Goal: Task Accomplishment & Management: Manage account settings

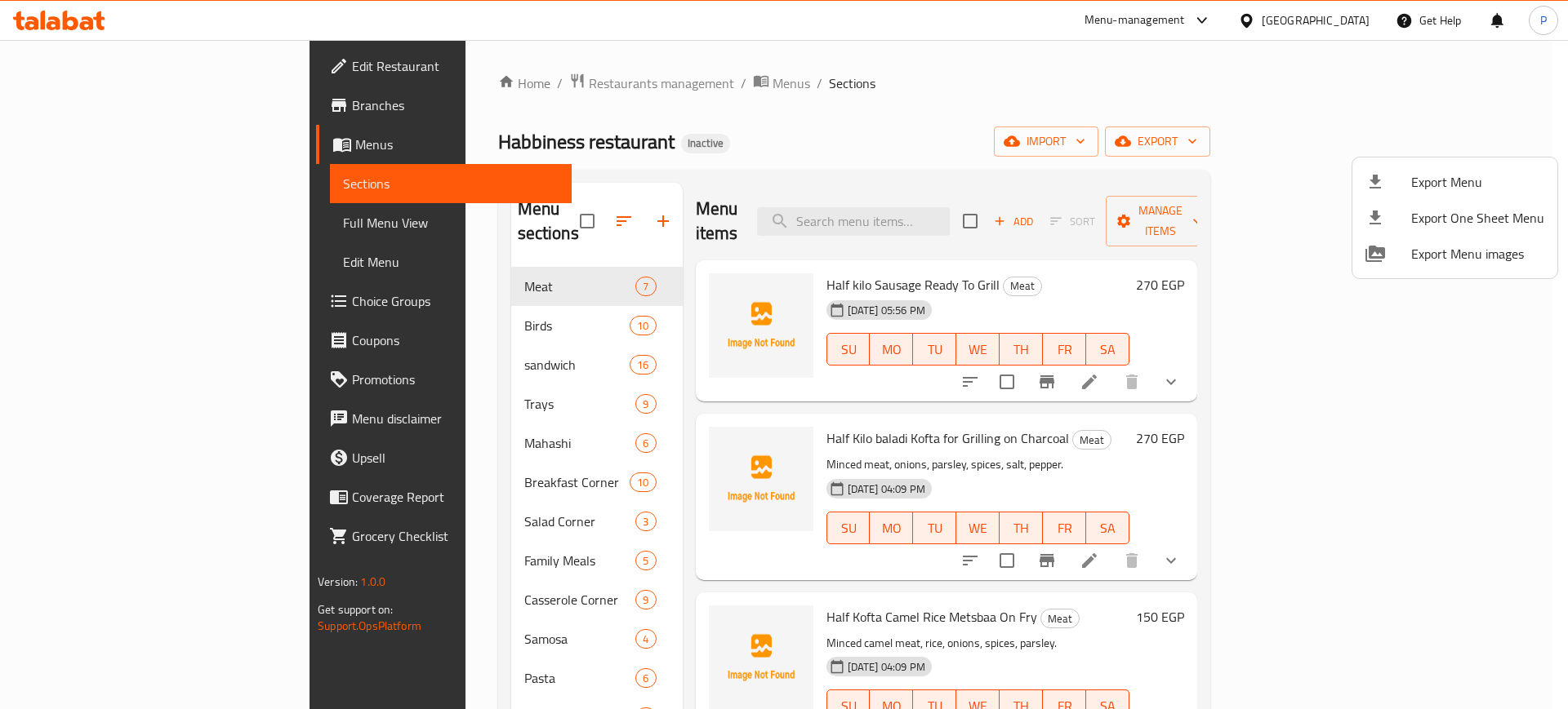
click at [486, 89] on div at bounding box center [784, 354] width 1568 height 709
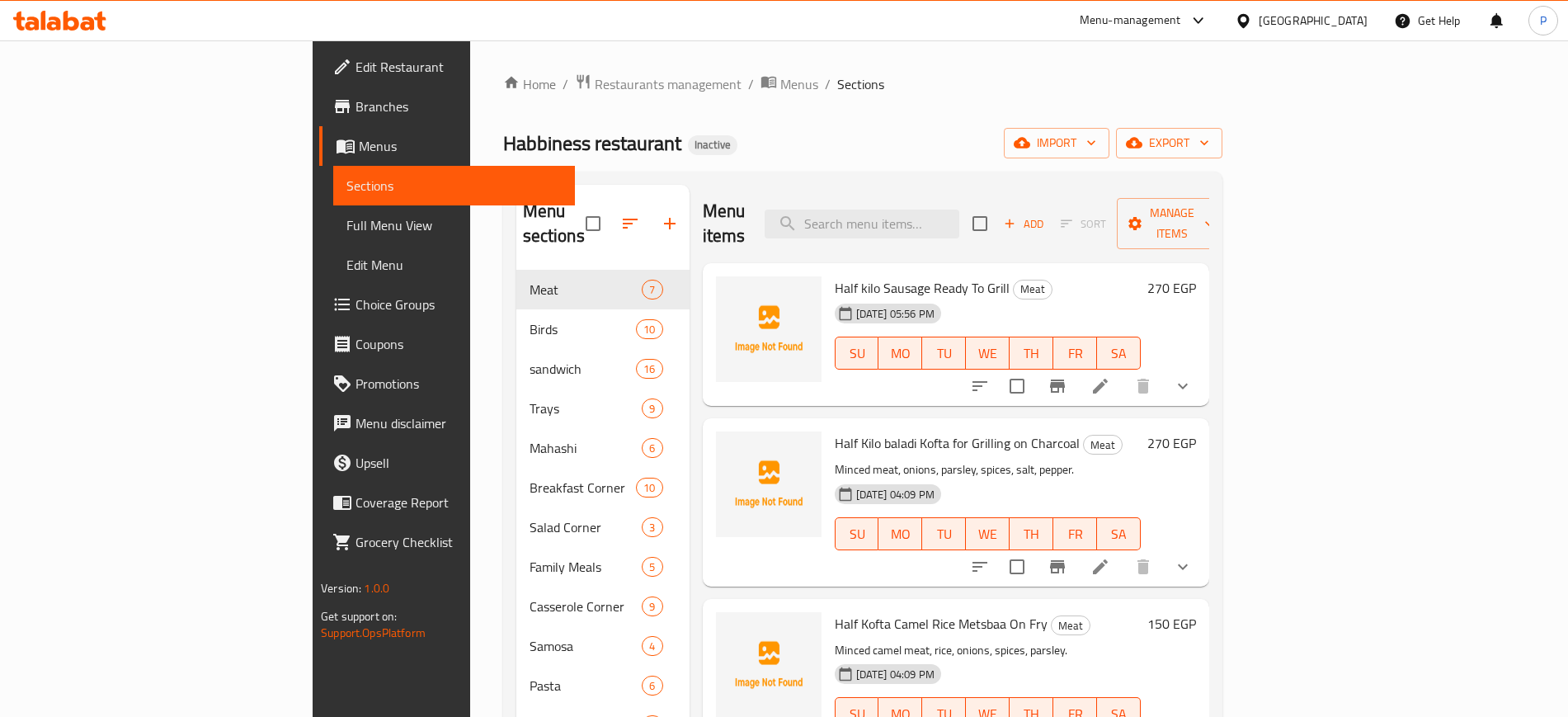
click at [1252, 12] on icon at bounding box center [1244, 21] width 17 height 17
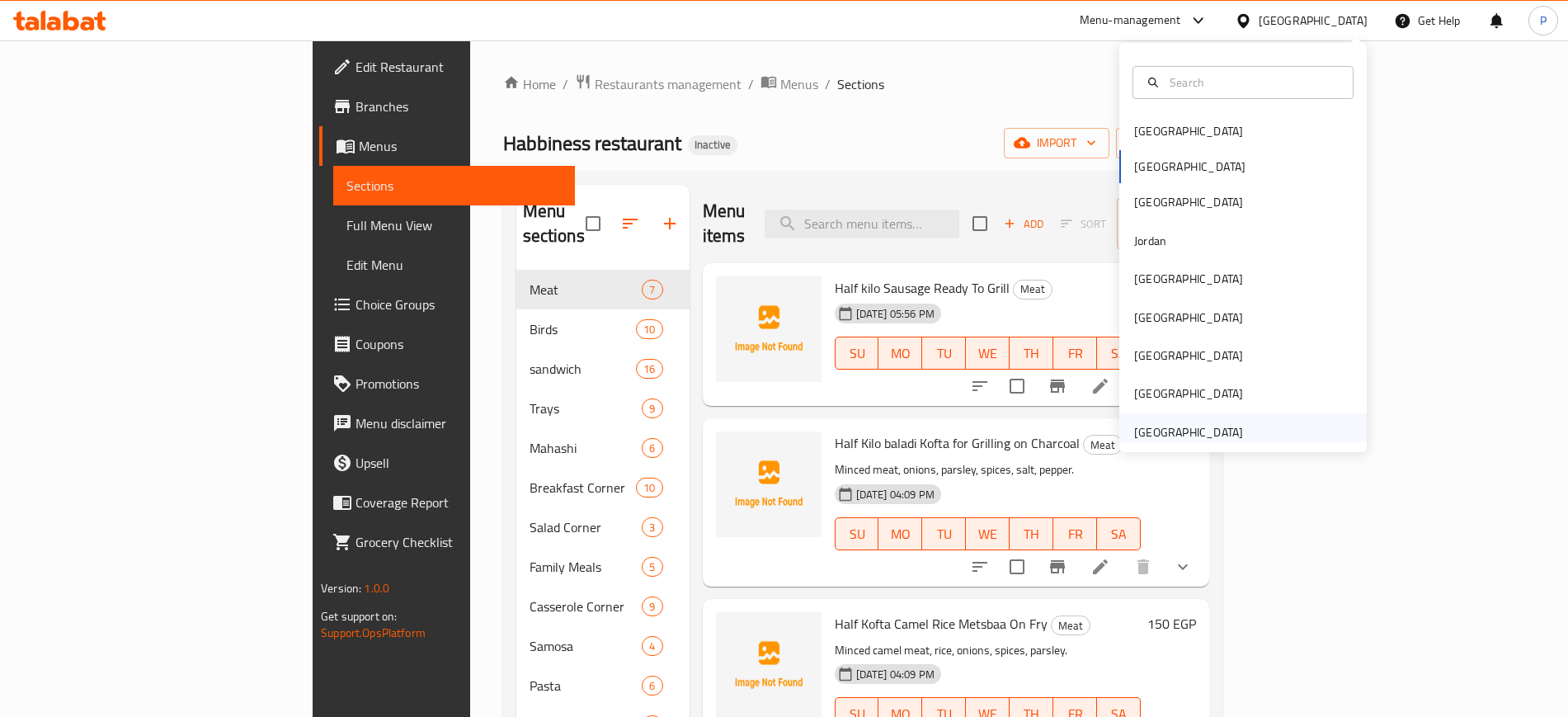
click at [1173, 426] on div "[GEOGRAPHIC_DATA]" at bounding box center [1189, 432] width 109 height 18
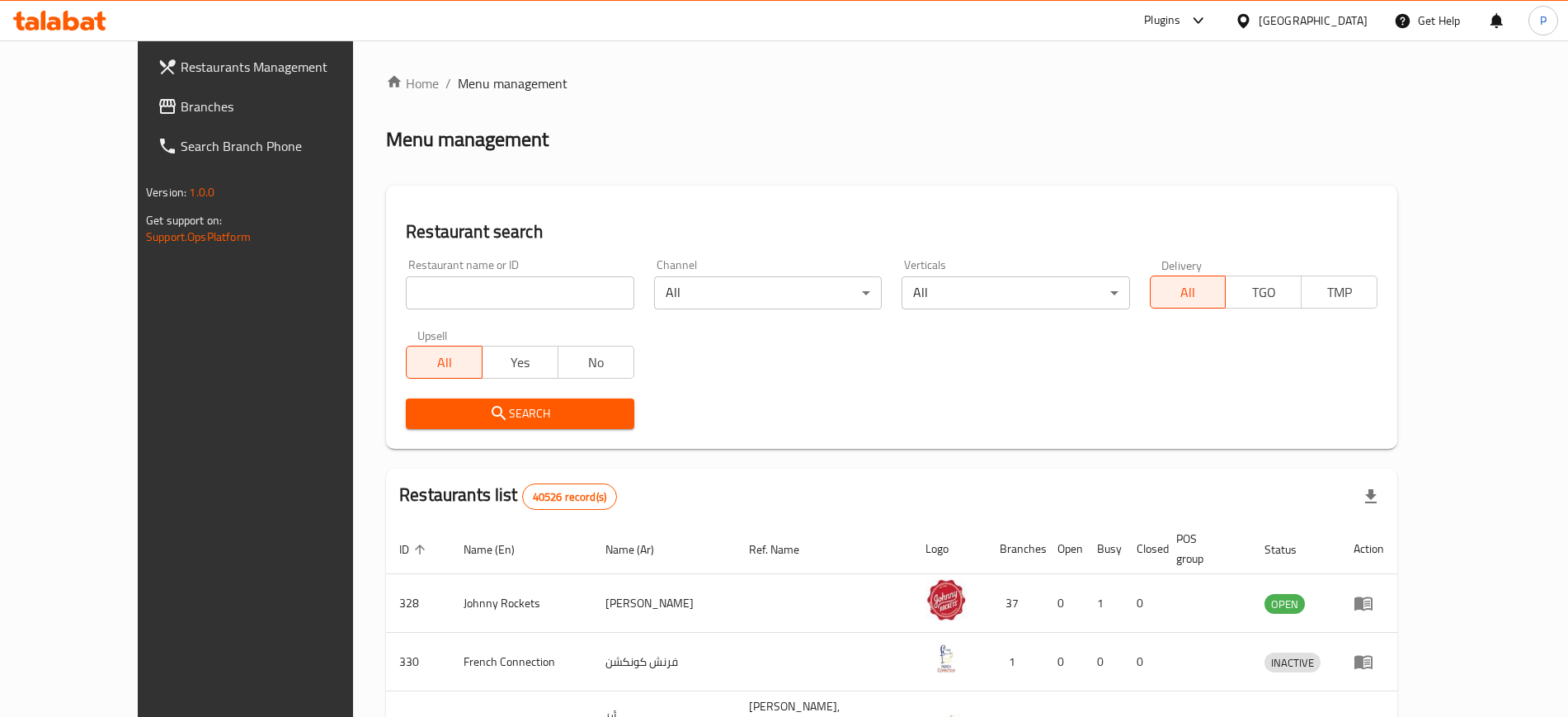
click at [553, 294] on input "search" at bounding box center [520, 292] width 228 height 33
paste input "[PERSON_NAME]"
type input "[PERSON_NAME]"
click button "Search" at bounding box center [520, 414] width 228 height 30
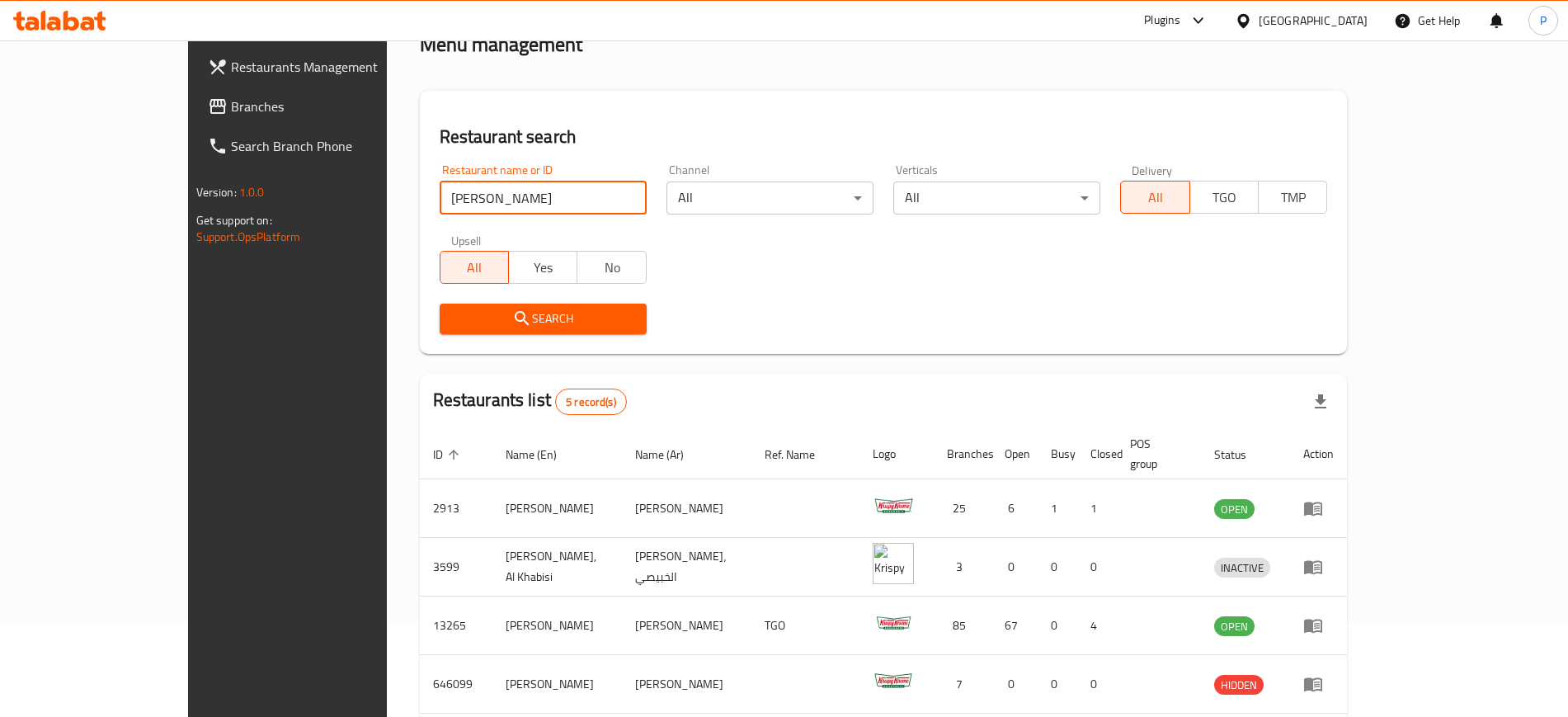
scroll to position [222, 0]
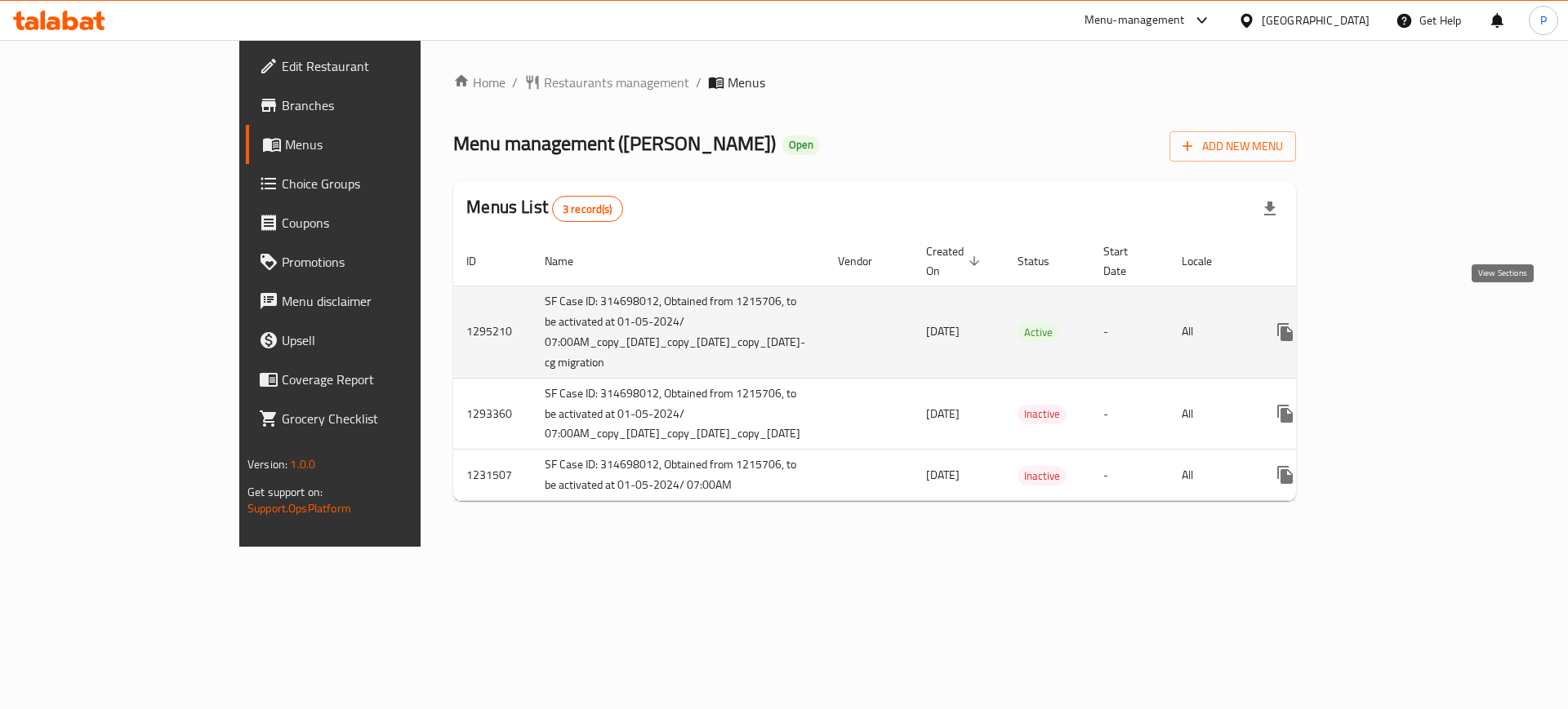
click at [1413, 323] on icon "enhanced table" at bounding box center [1403, 332] width 20 height 20
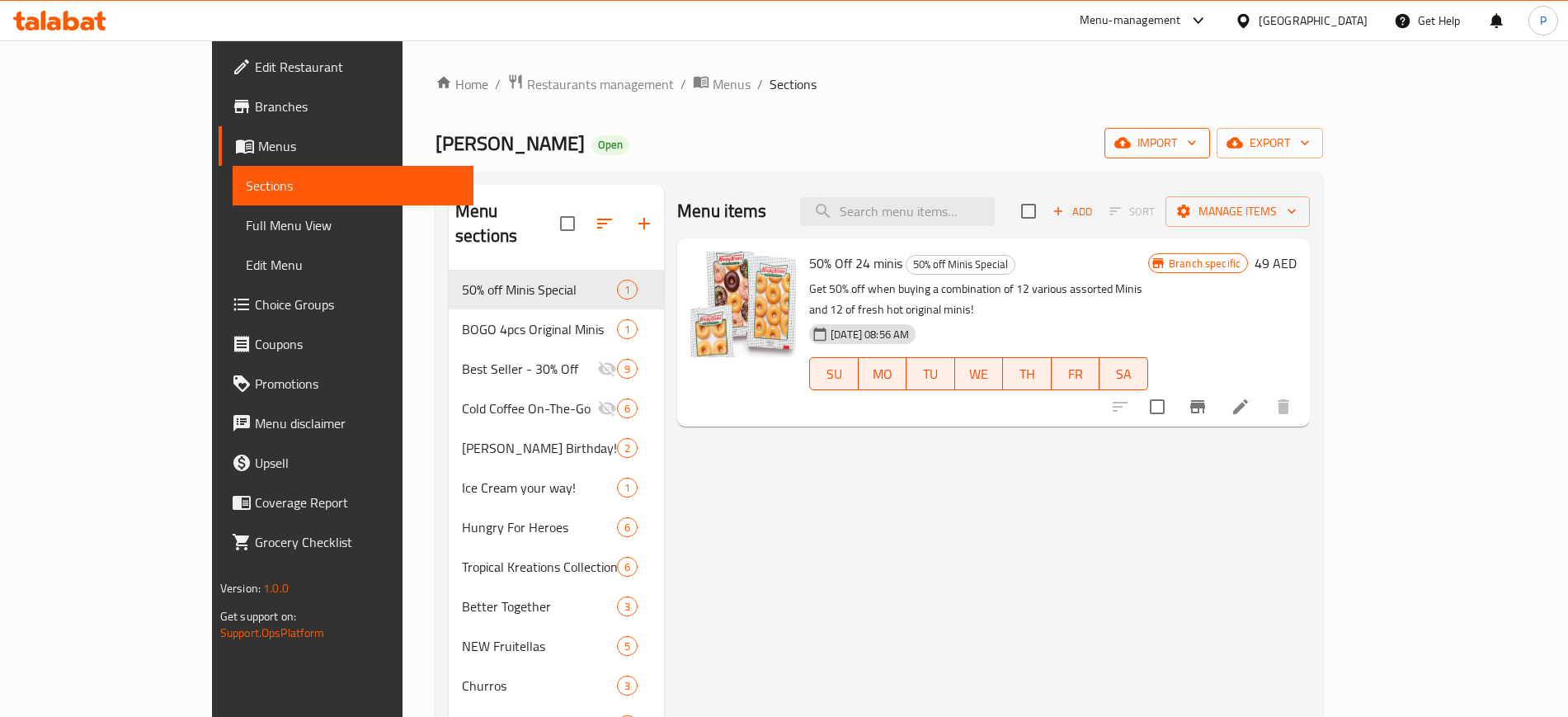
click at [1197, 142] on span "import" at bounding box center [1158, 143] width 79 height 21
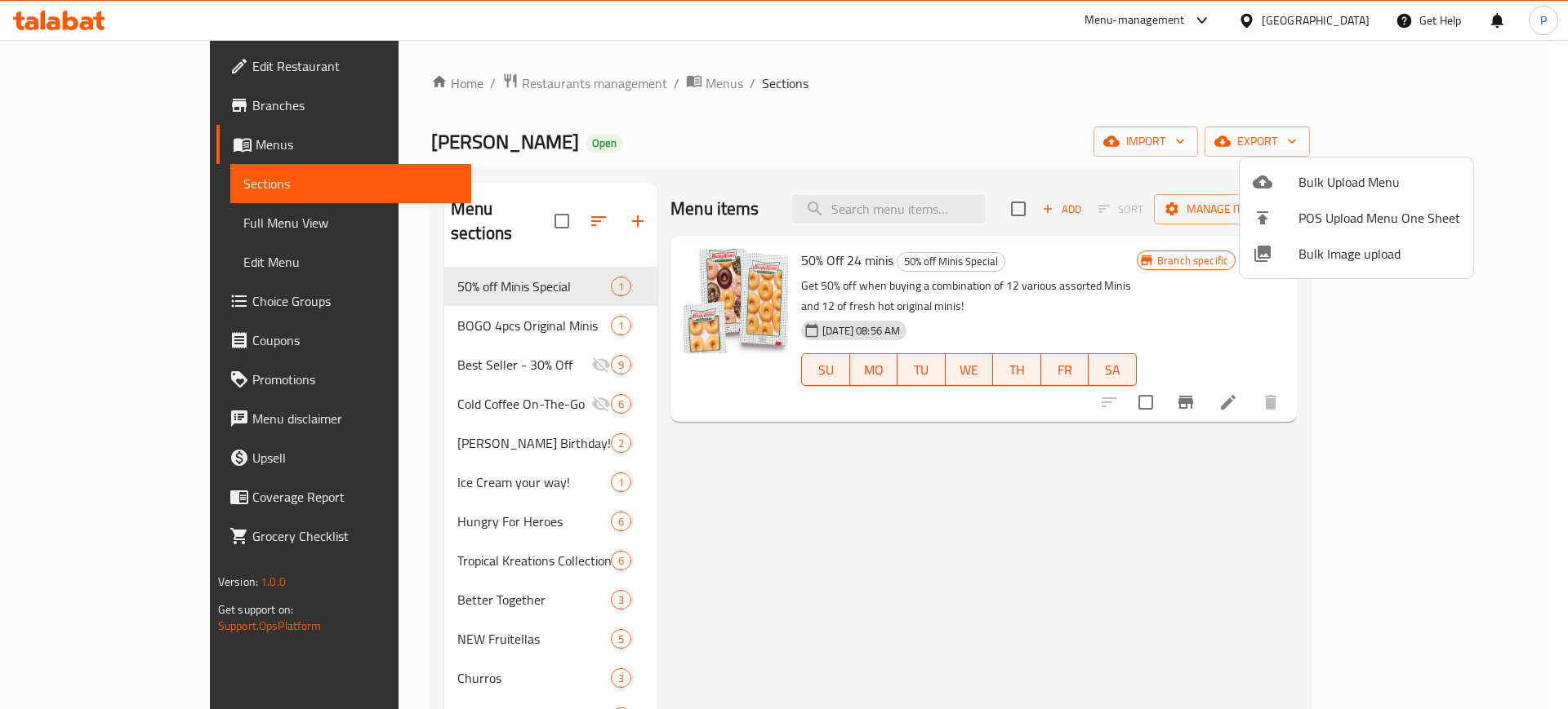
click at [1356, 254] on span "Bulk Image upload" at bounding box center [1379, 254] width 161 height 20
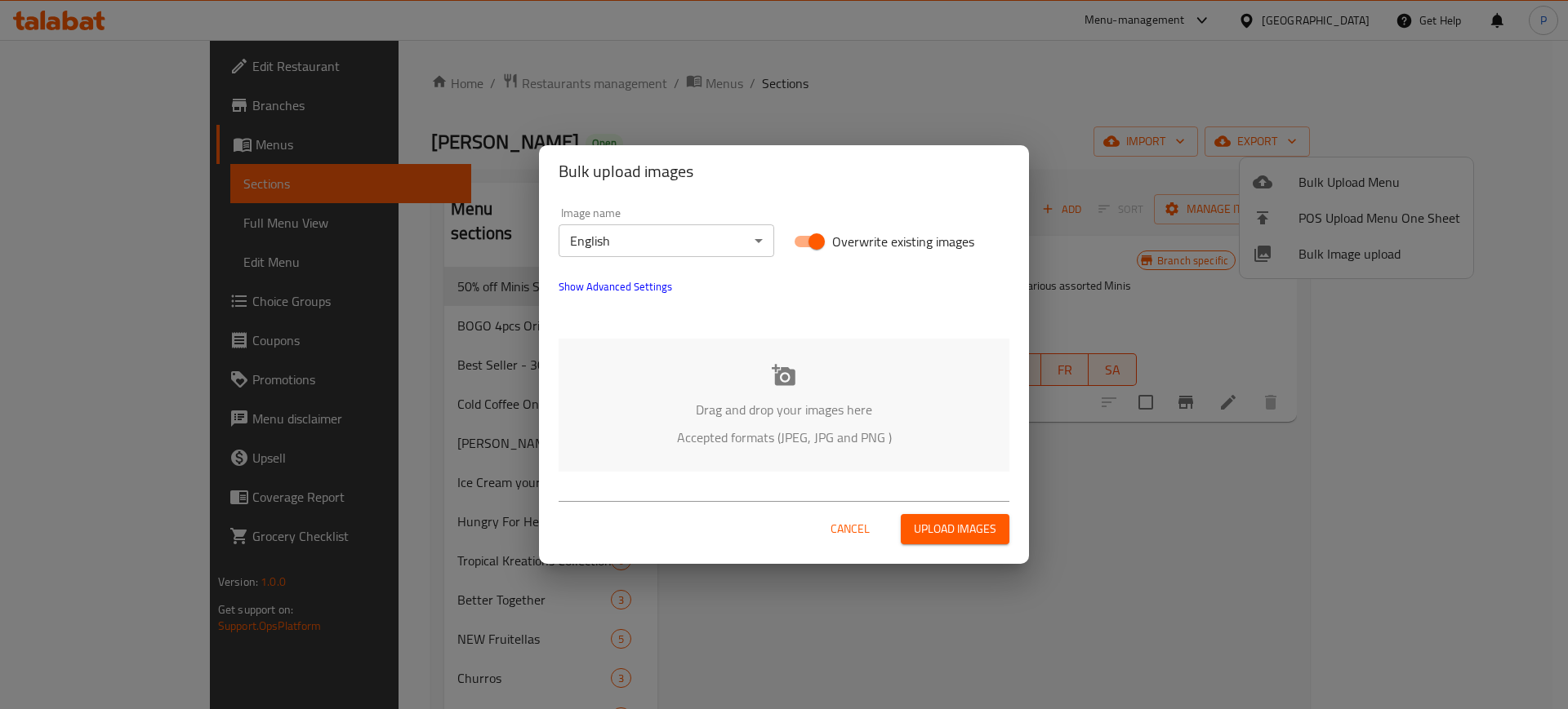
click at [805, 388] on div "Drag and drop your images here Accepted formats (JPEG, JPG and PNG )" at bounding box center [784, 405] width 451 height 133
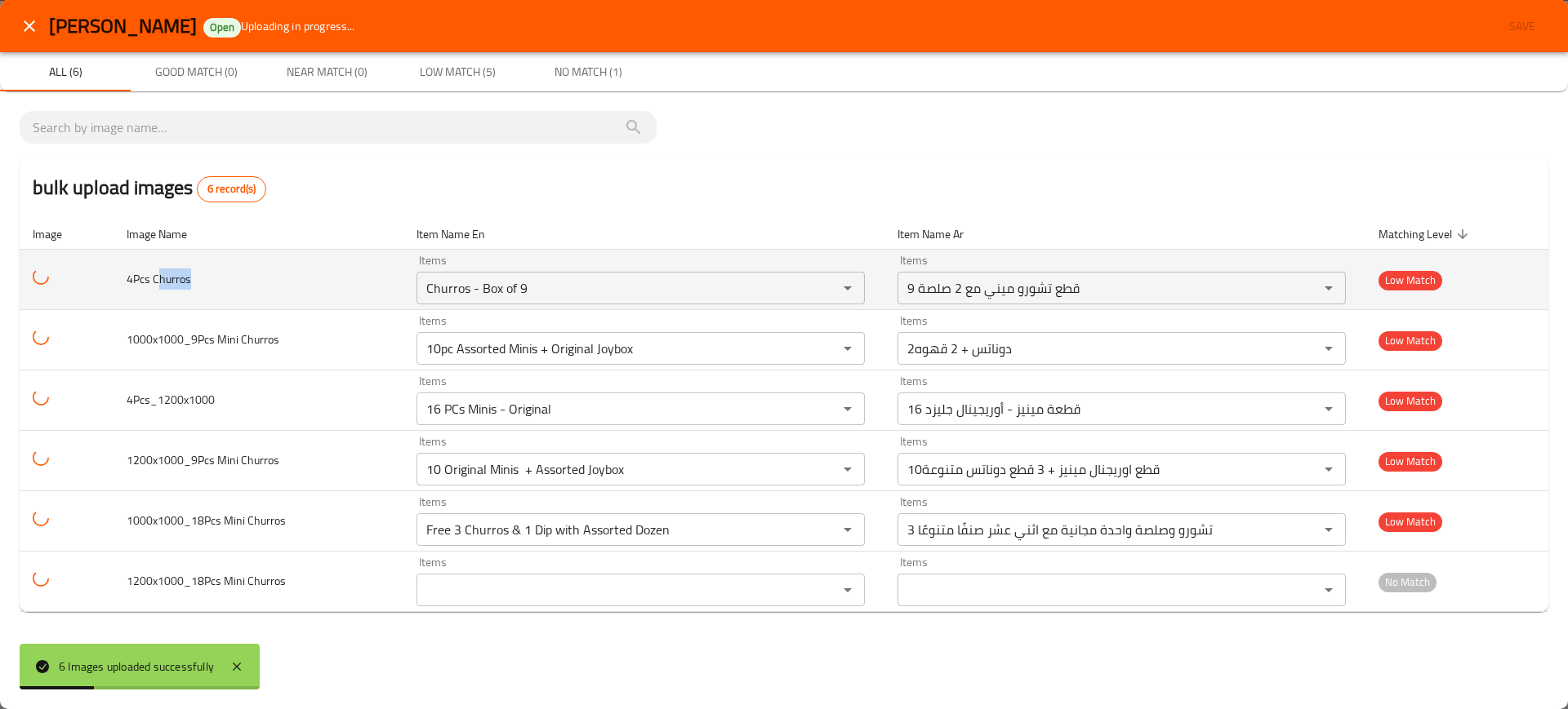
drag, startPoint x: 161, startPoint y: 282, endPoint x: 218, endPoint y: 278, distance: 57.1
click at [218, 278] on td "4Pcs Churros" at bounding box center [259, 280] width 290 height 61
copy span "hurros"
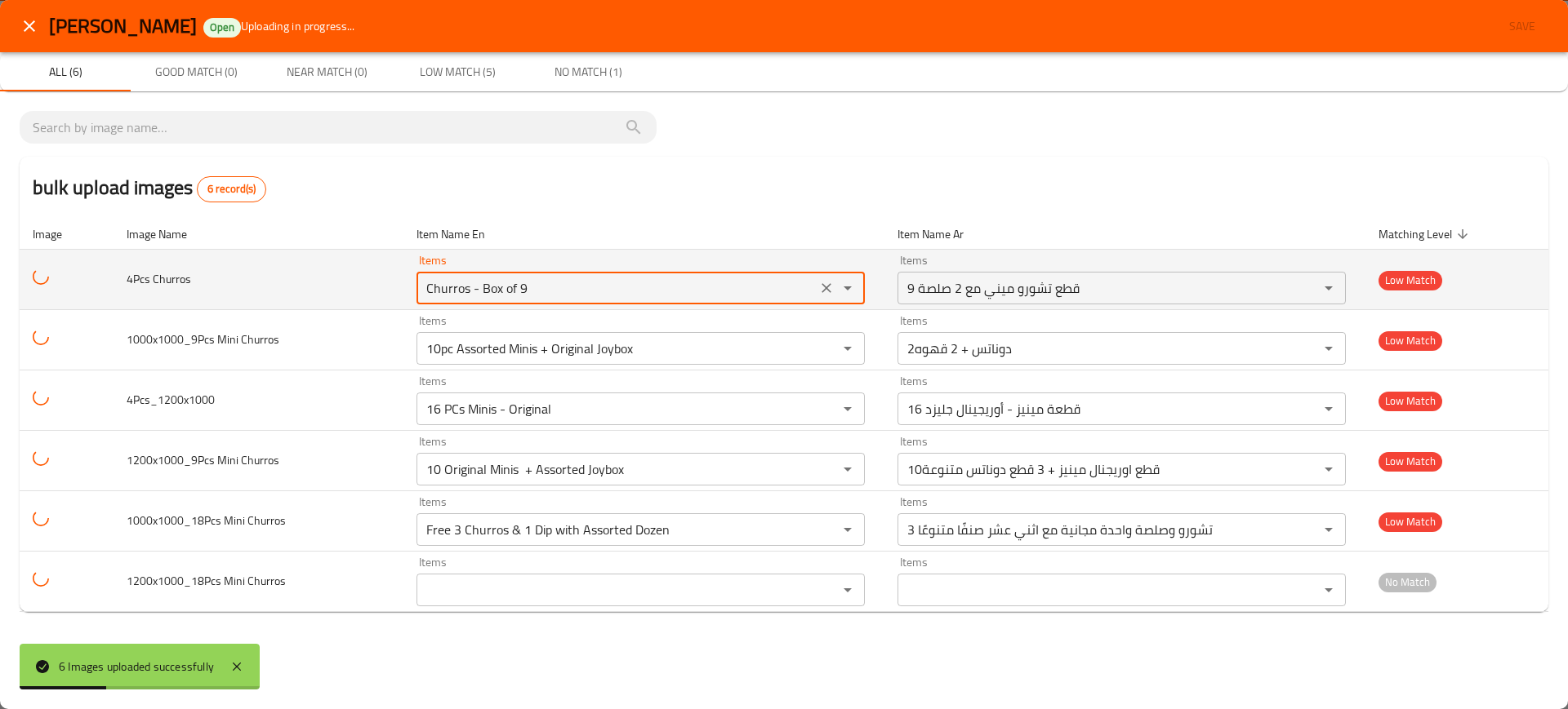
click at [560, 291] on Churros "Churros - Box of 9" at bounding box center [617, 288] width 390 height 23
paste Churros "hurros"
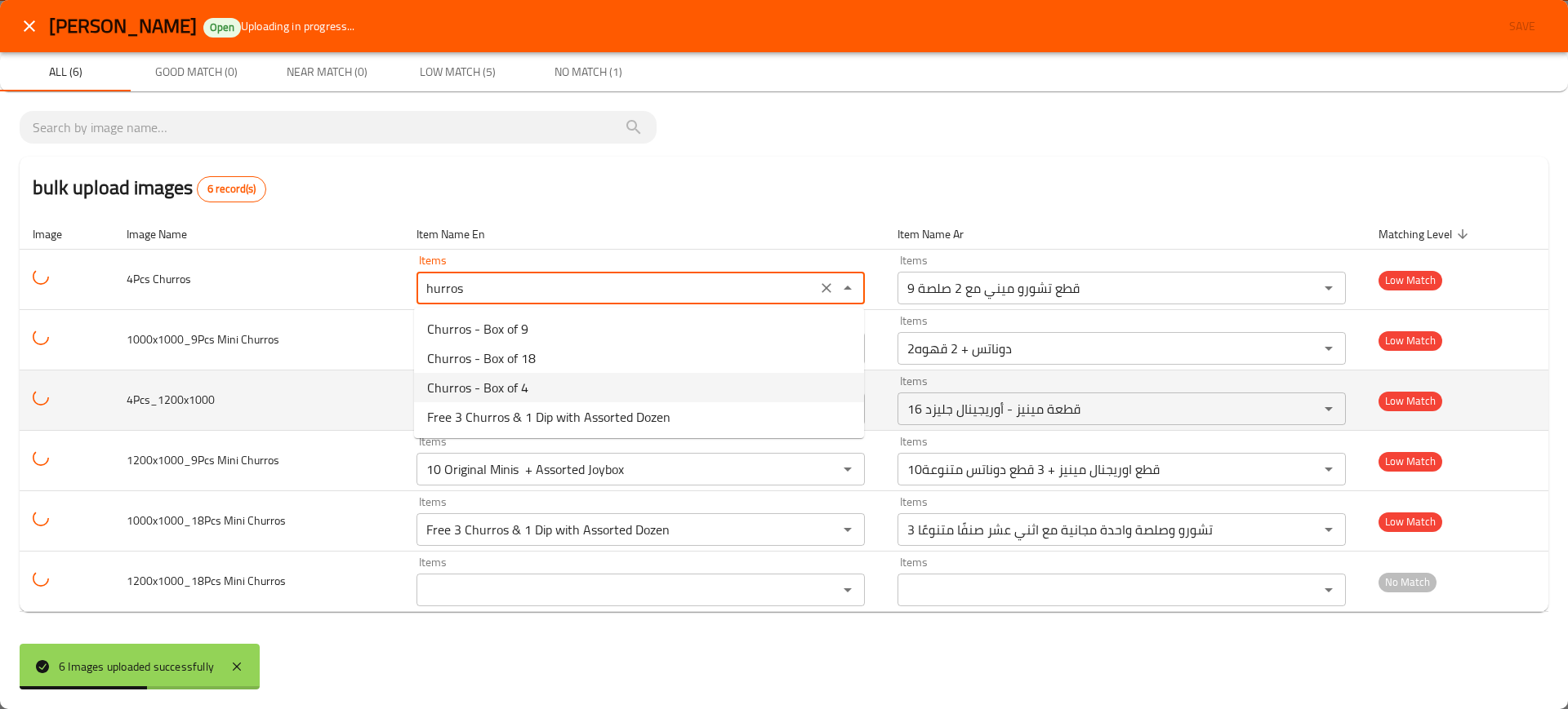
click at [528, 388] on Churros-option-2 "Churros - Box of 4" at bounding box center [639, 388] width 450 height 30
type Churros "Churros - Box of 4"
type Churros-ar "تشوروز - علبه 4 قطعة"
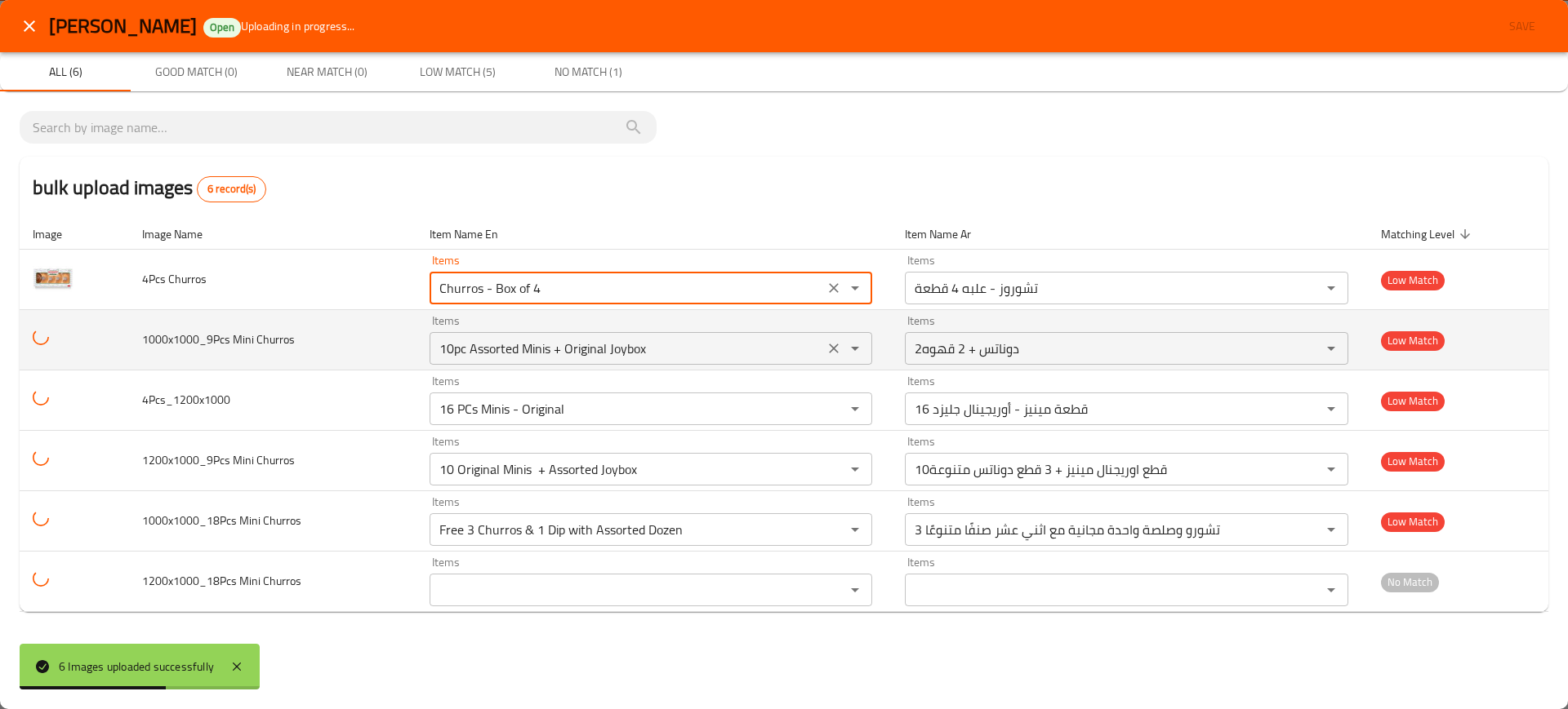
type Churros "Churros - Box of 4"
click at [522, 347] on Churros "10pc Assorted Minis + Original Joybox" at bounding box center [627, 348] width 385 height 23
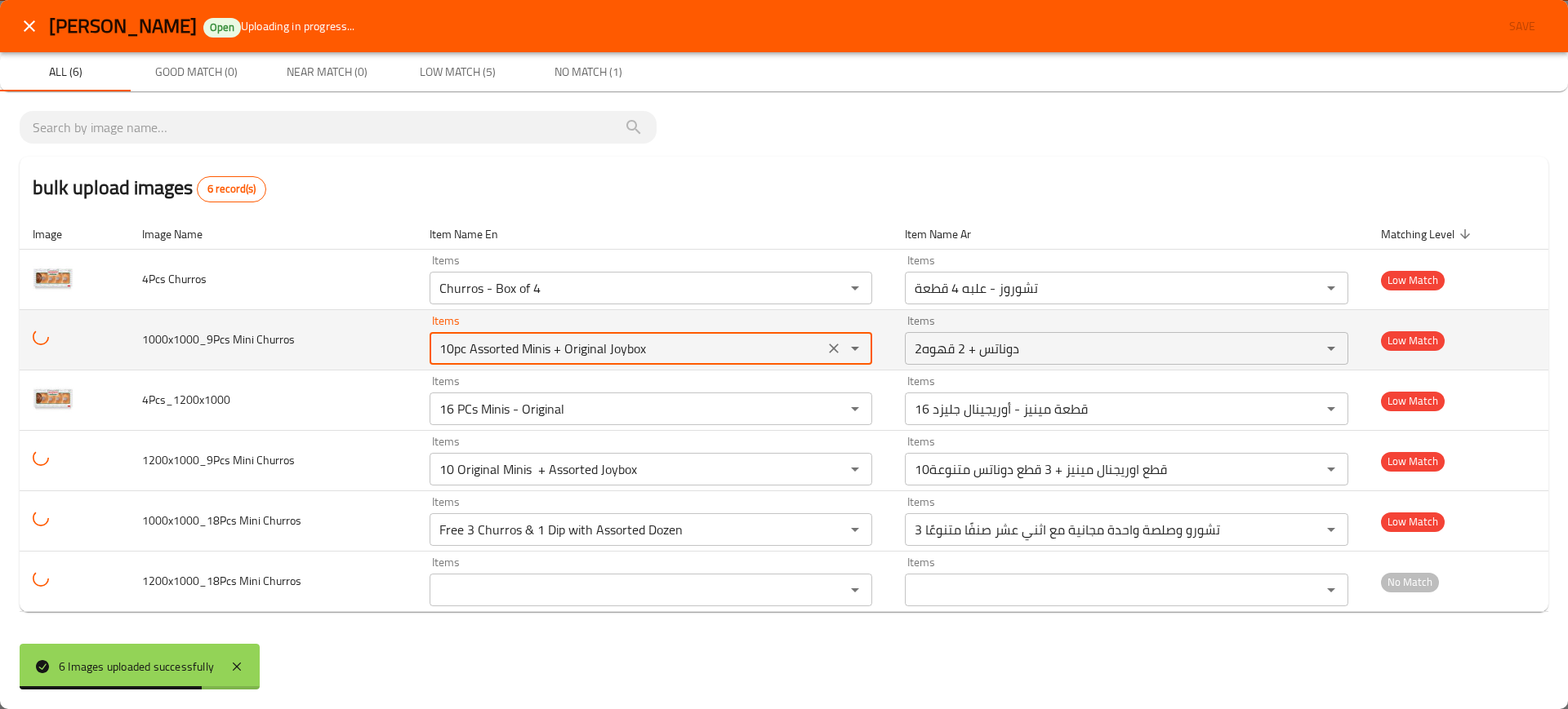
paste Churros "hurros"
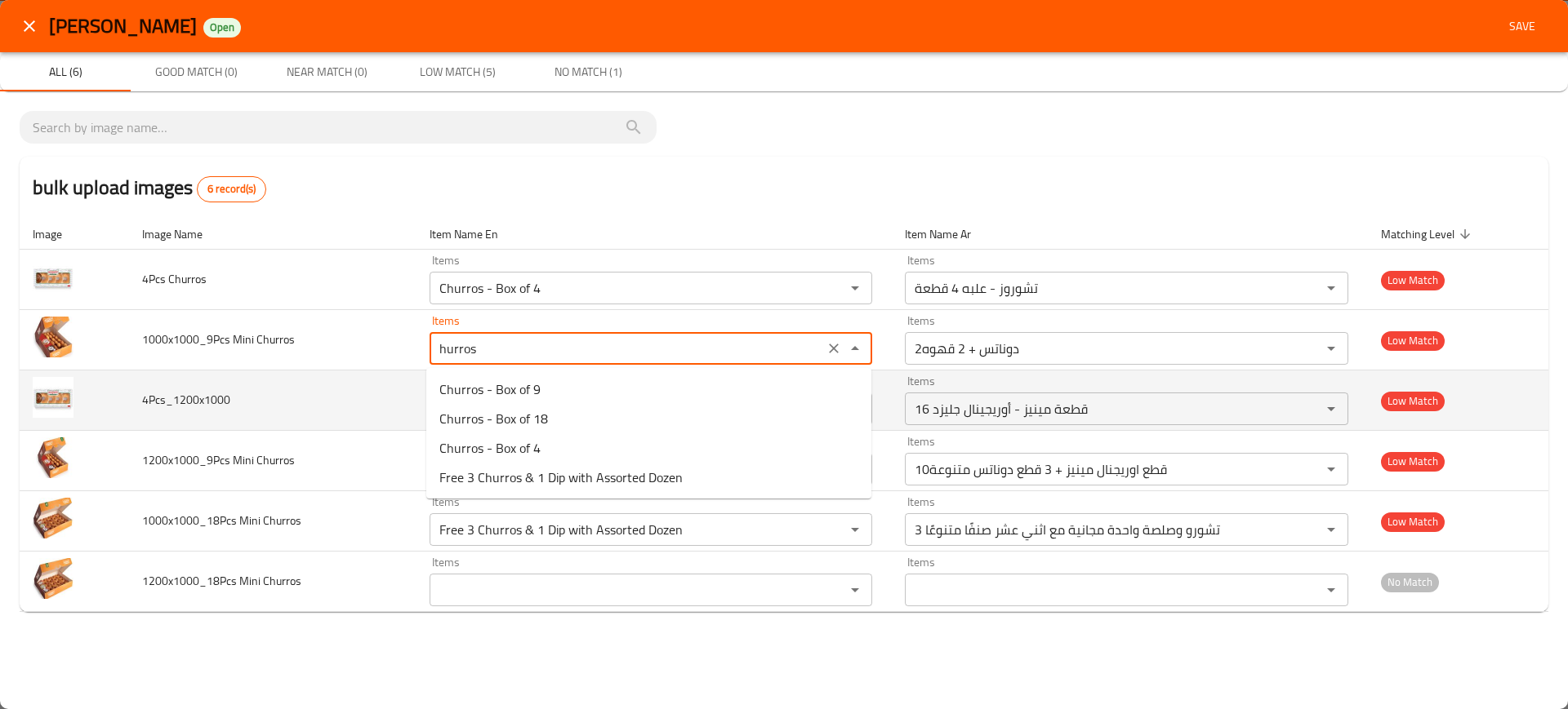
type Churros "10pc Assorted Minis + Original Joybox"
click at [249, 382] on td "4Pcs_1200x1000" at bounding box center [272, 400] width 287 height 61
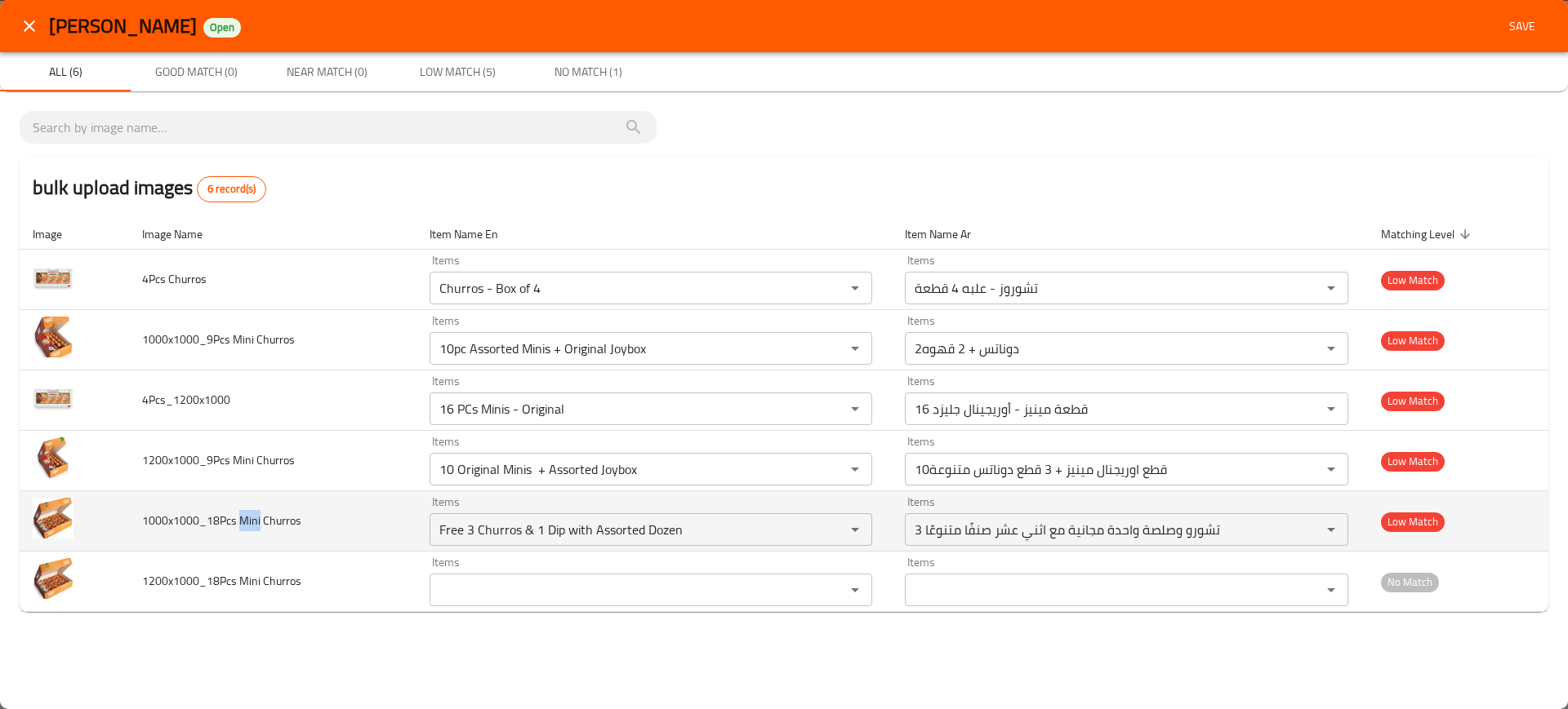
drag, startPoint x: 259, startPoint y: 523, endPoint x: 245, endPoint y: 520, distance: 14.3
click at [242, 521] on span "1000x1000_18Pcs Mini Churros" at bounding box center [221, 521] width 160 height 21
copy span "Mini"
click at [739, 531] on Churros "Free 3 Churros & 1 Dip with Assorted Dozen" at bounding box center [627, 530] width 385 height 23
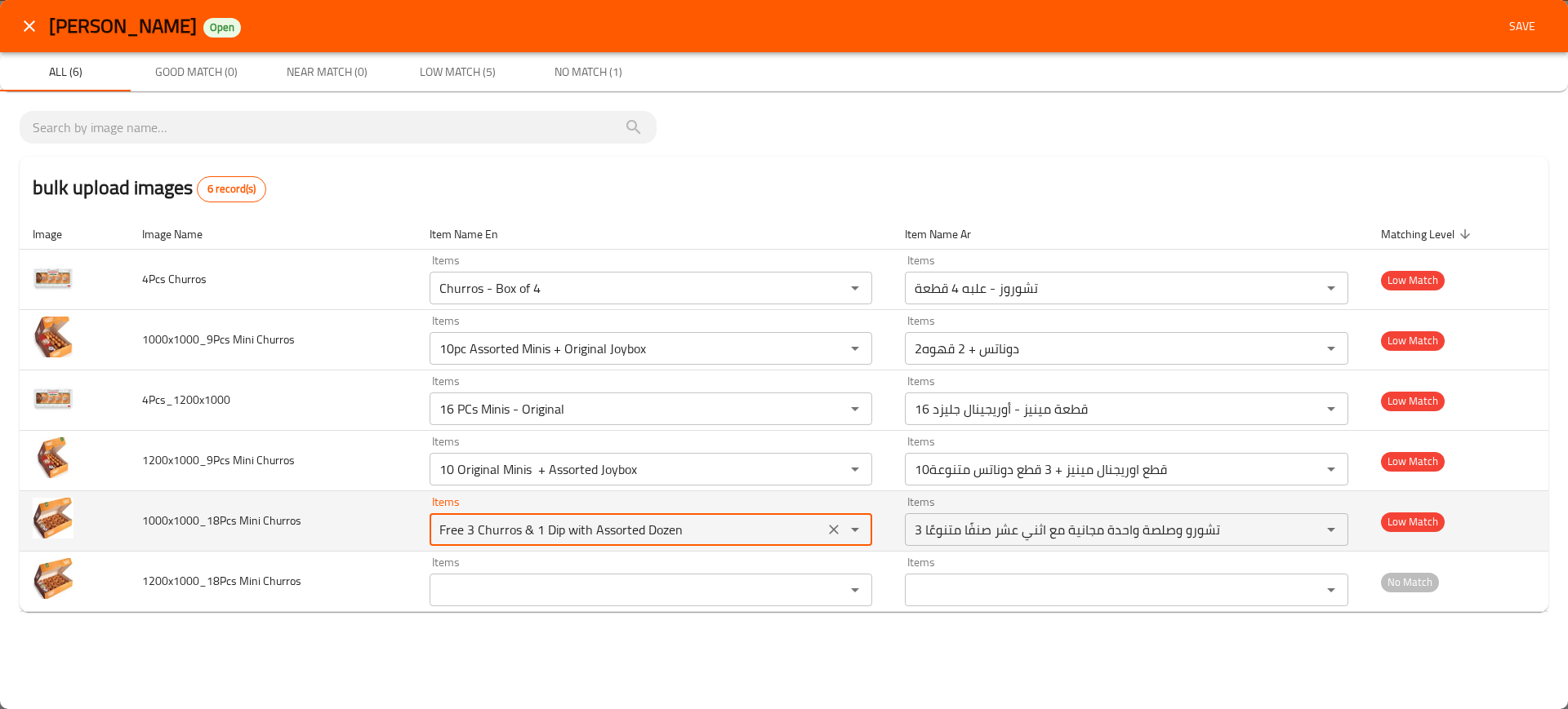
paste Churros "Mini"
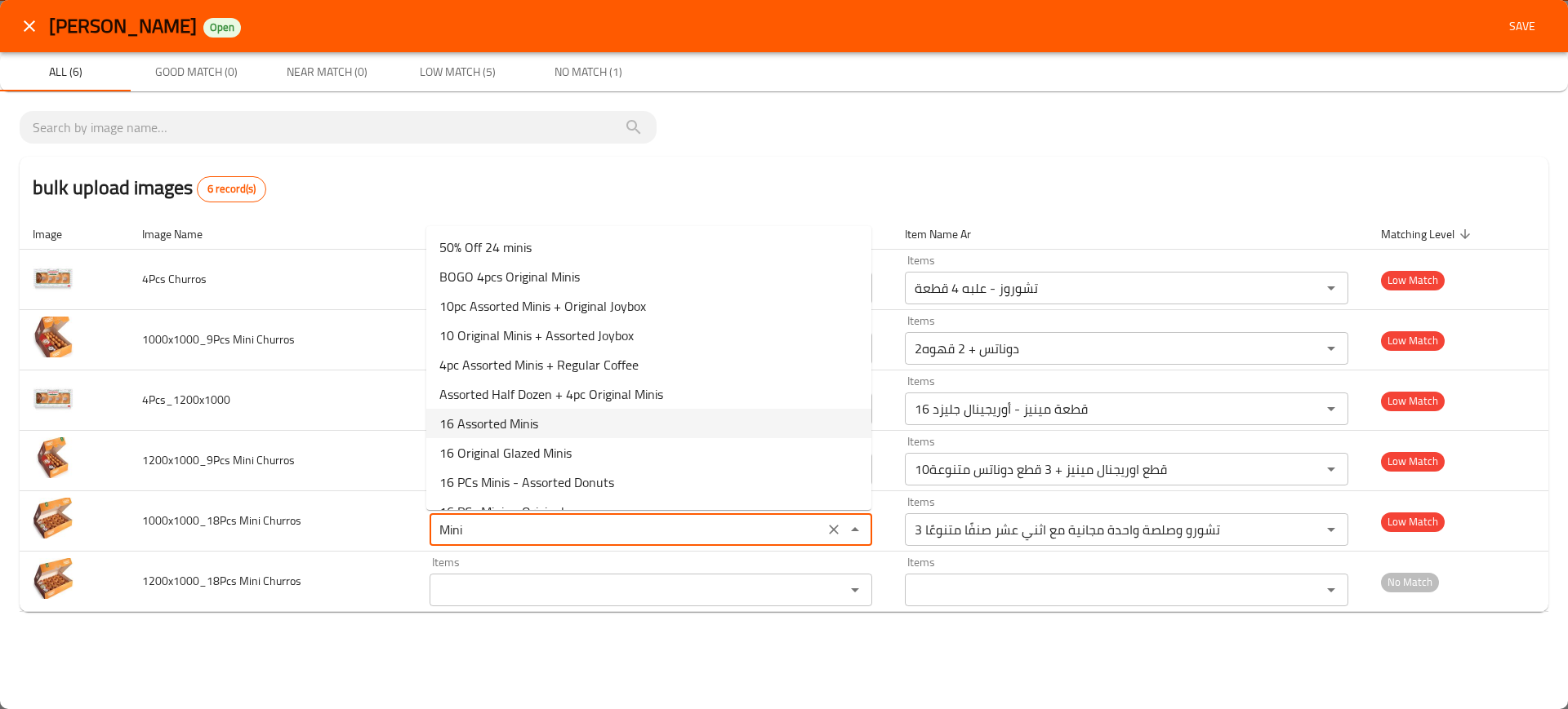
type Churros "Free 3 Churros & 1 Dip with Assorted Dozen"
click at [28, 21] on icon "close" at bounding box center [29, 26] width 20 height 20
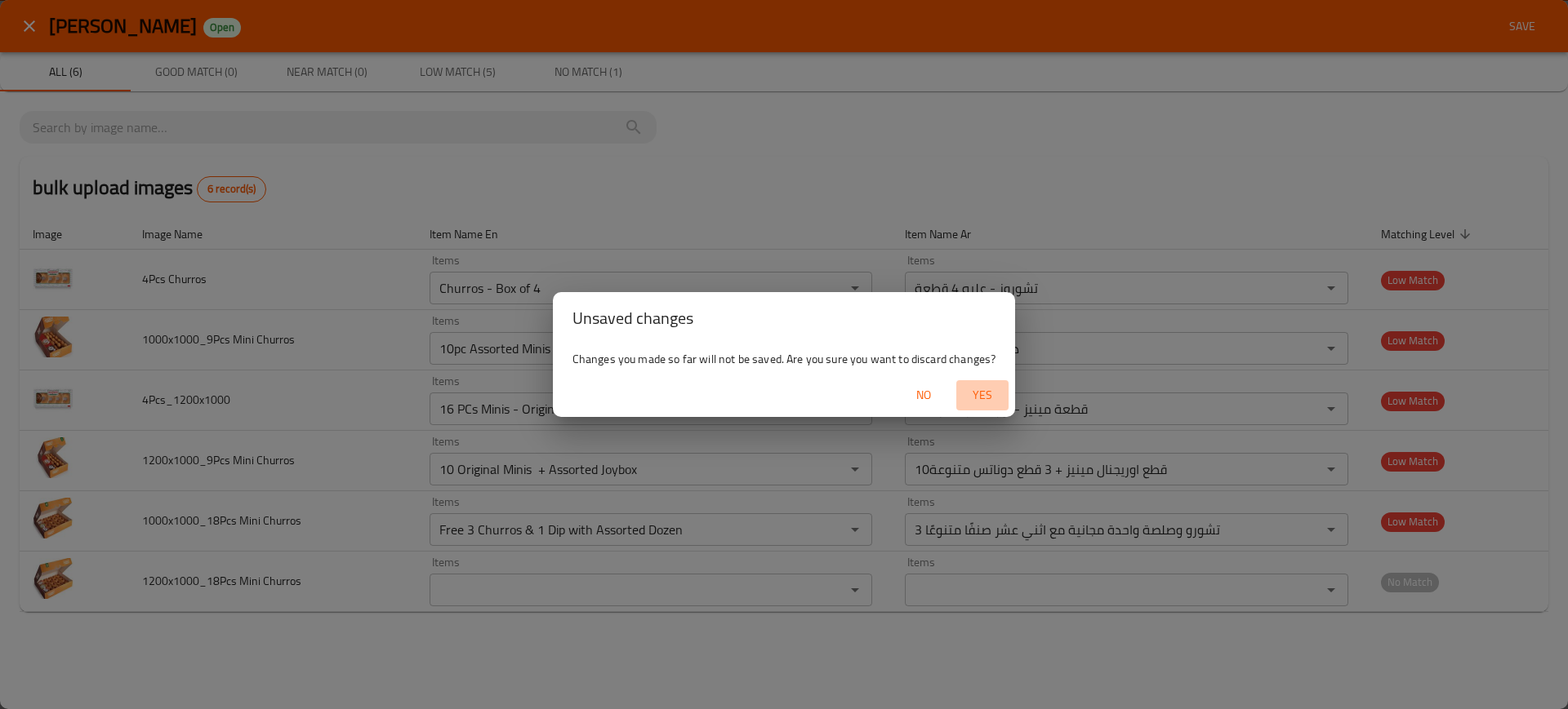
click at [985, 394] on span "Yes" at bounding box center [983, 396] width 39 height 21
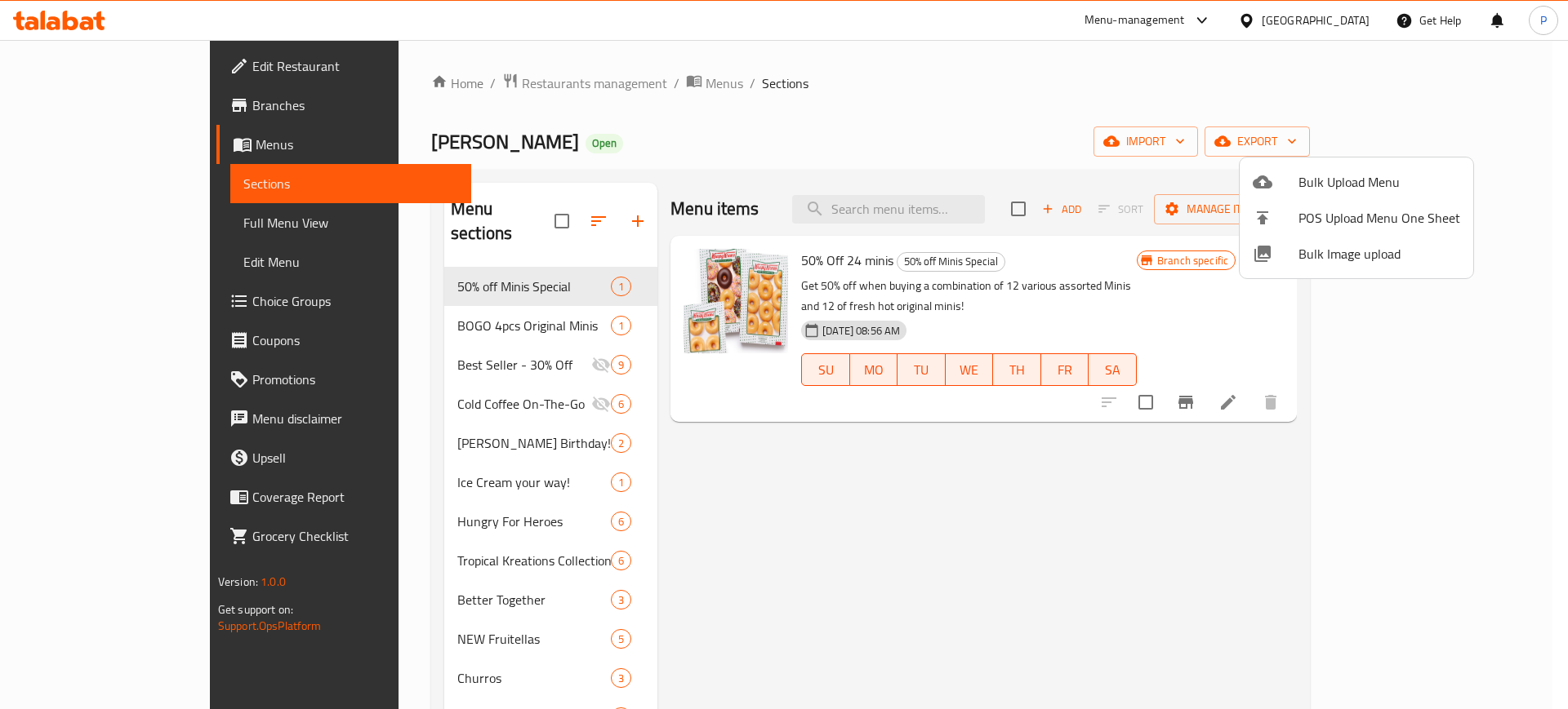
click at [940, 209] on div at bounding box center [784, 354] width 1568 height 709
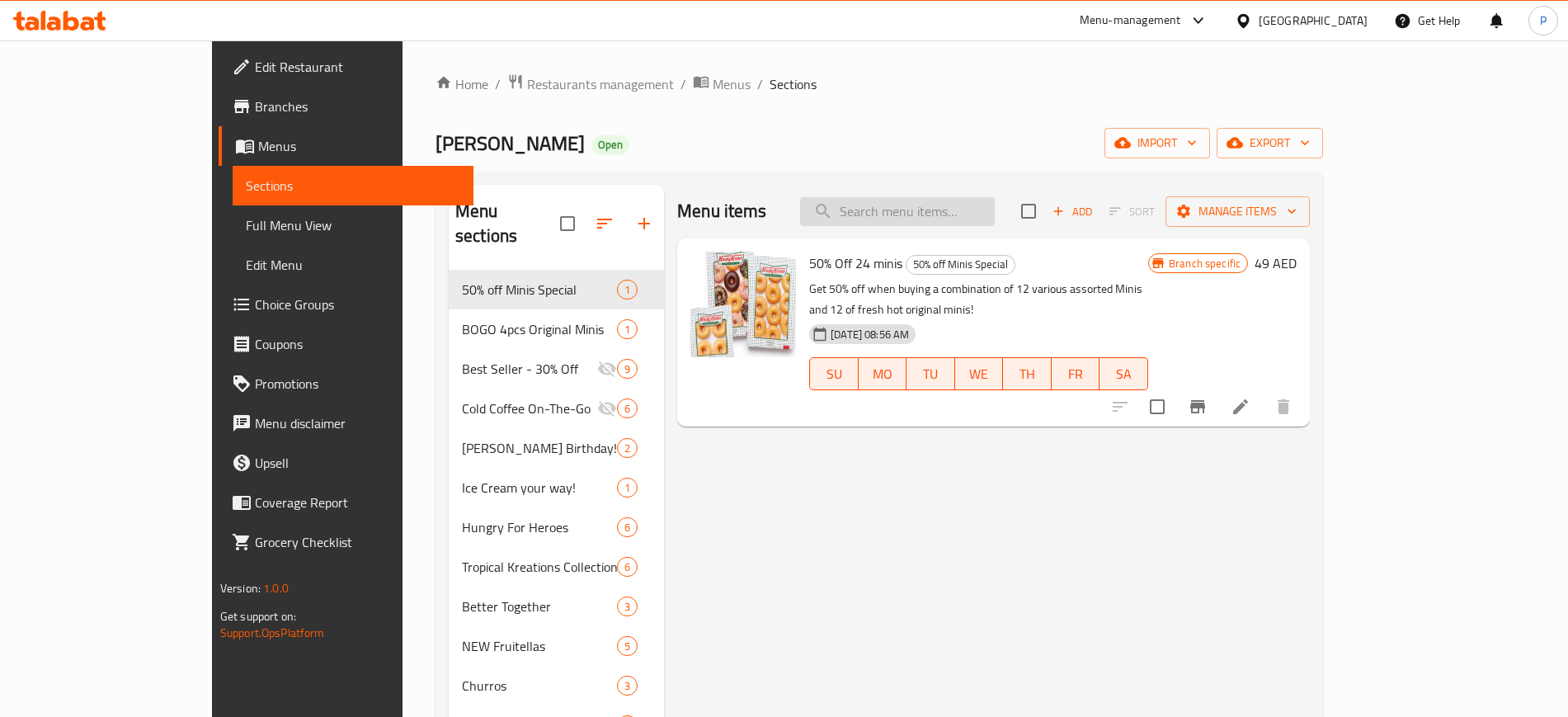
click at [954, 208] on input "search" at bounding box center [898, 211] width 195 height 29
click at [1070, 226] on div "Menu items Add Sort Manage items" at bounding box center [993, 211] width 633 height 54
click at [995, 224] on input "search" at bounding box center [898, 211] width 195 height 29
paste input "Churros"
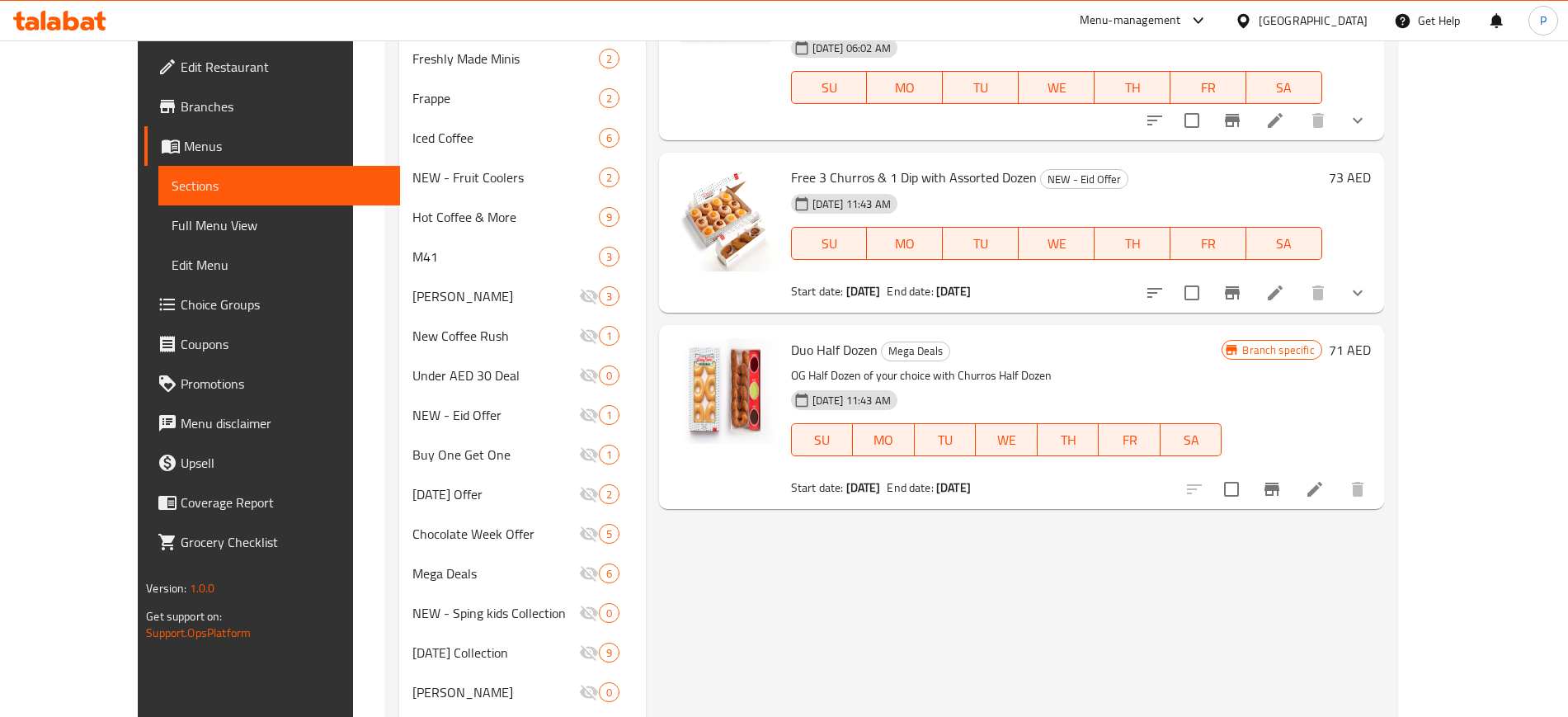
scroll to position [723, 0]
type input "Churros"
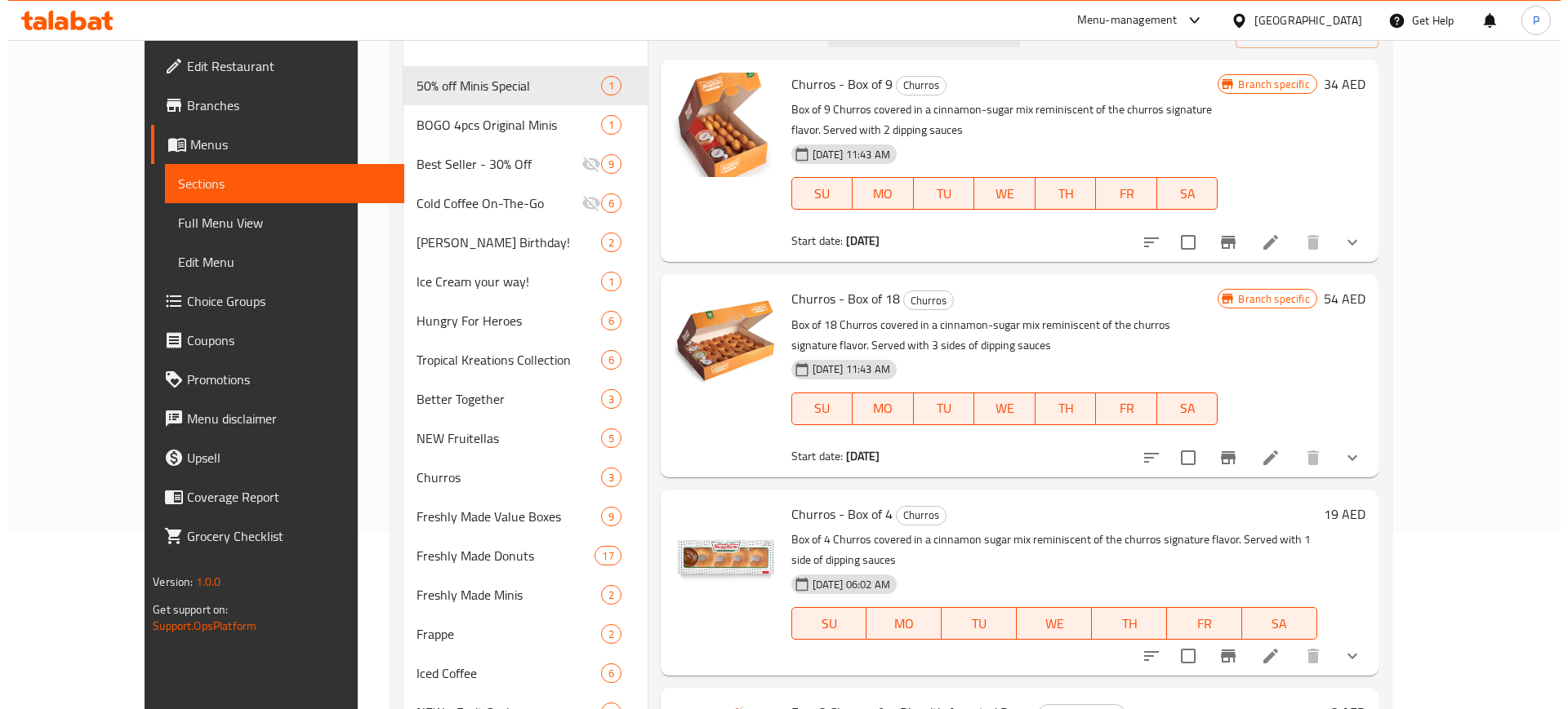
scroll to position [0, 0]
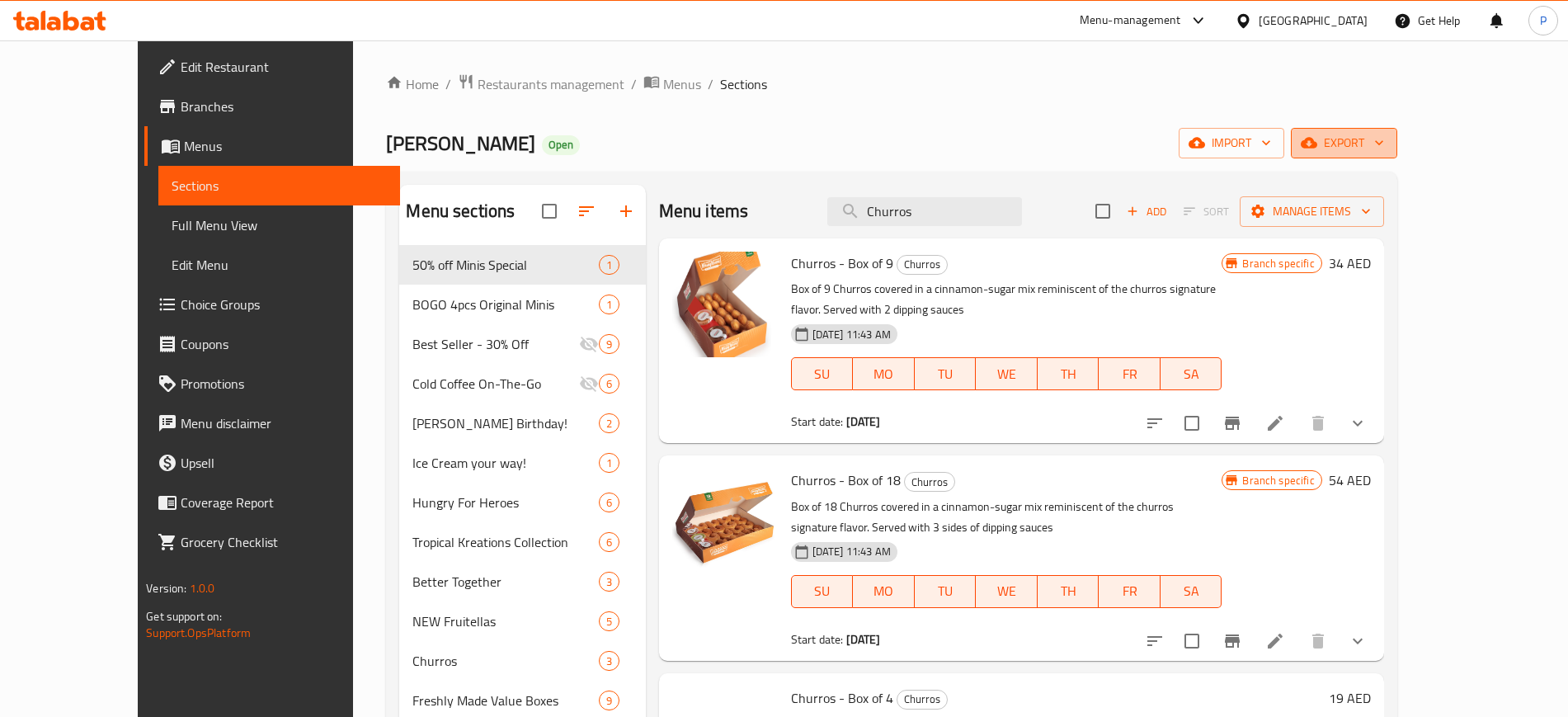
click at [1397, 128] on button "export" at bounding box center [1344, 143] width 107 height 30
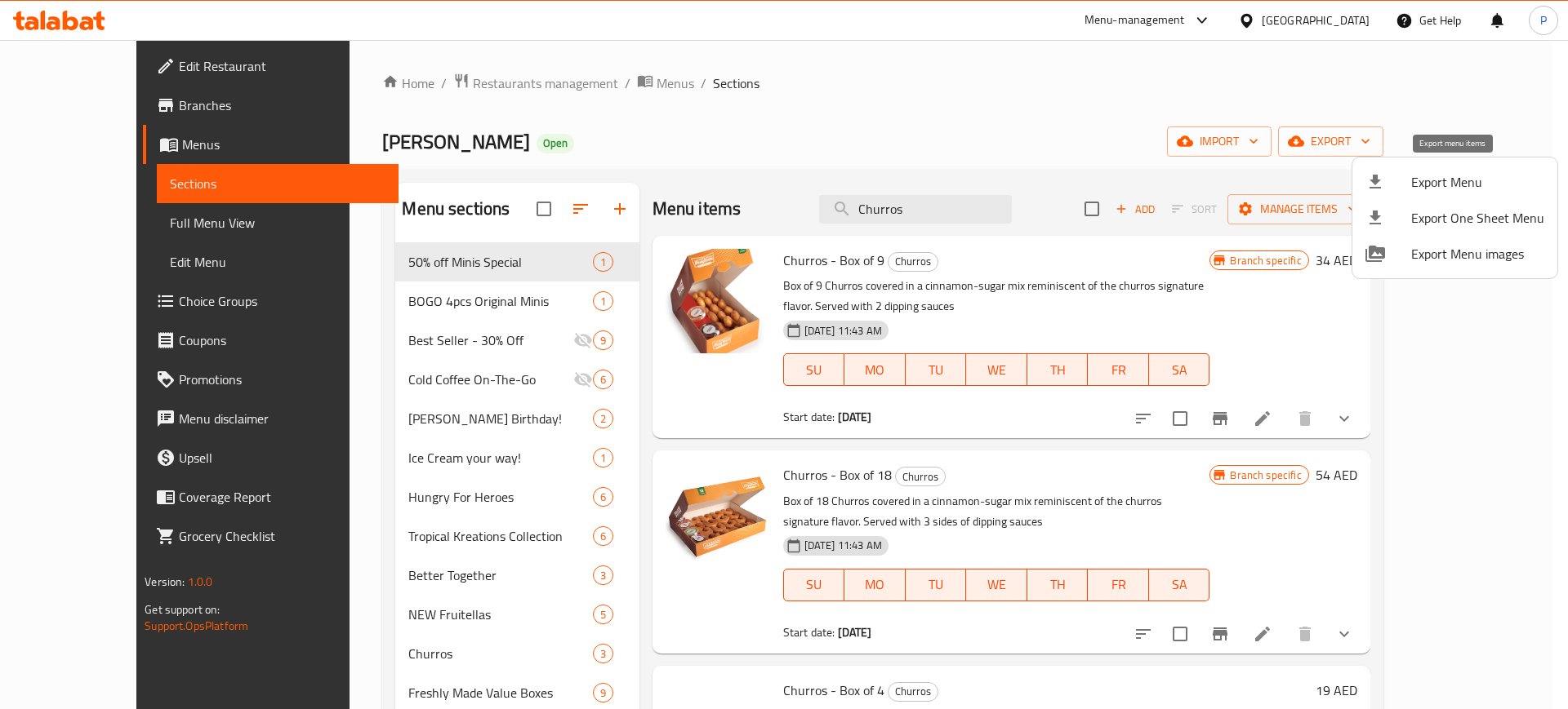
click at [1435, 180] on span "Export Menu" at bounding box center [1477, 182] width 133 height 20
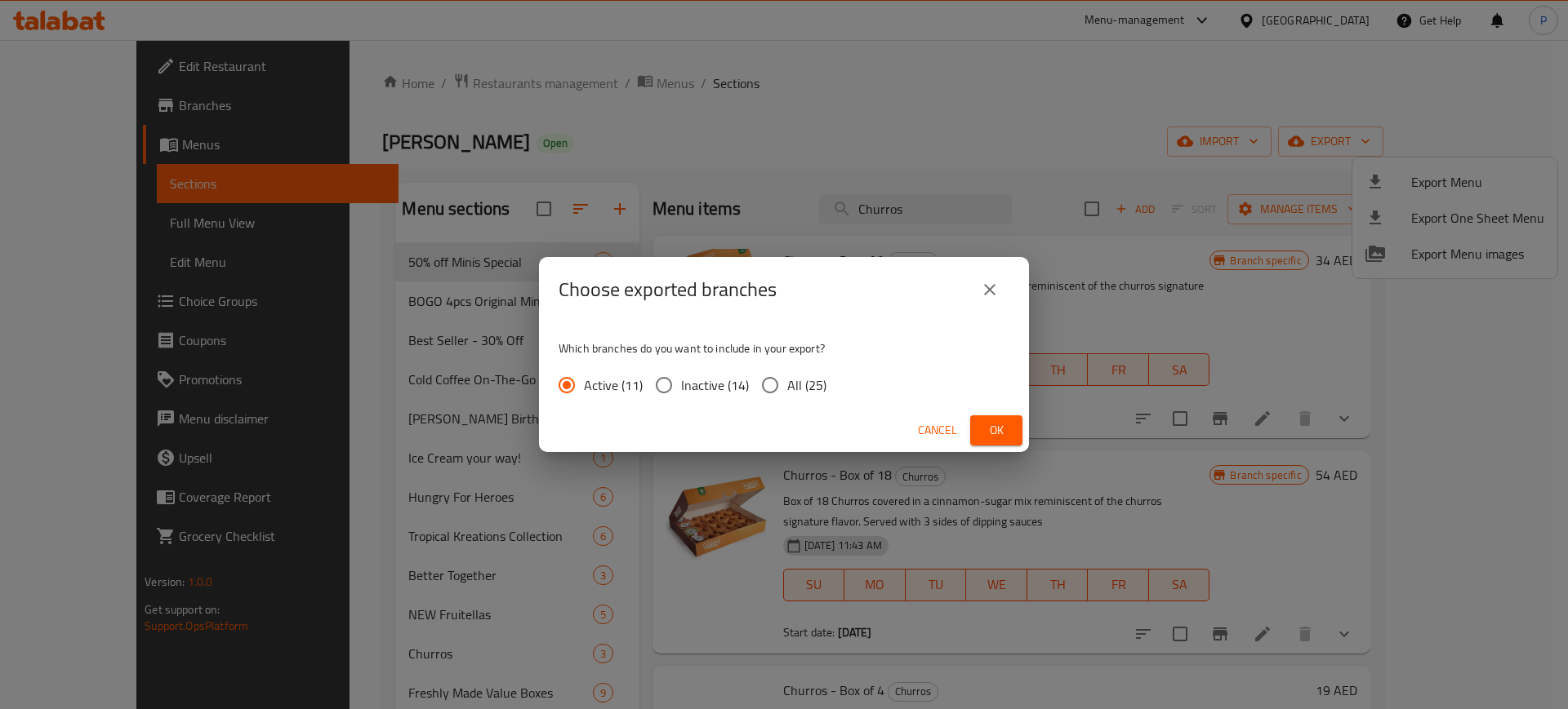
click at [748, 381] on span "Inactive (14)" at bounding box center [715, 385] width 68 height 20
click at [681, 381] on input "Inactive (14)" at bounding box center [664, 385] width 35 height 35
radio input "true"
click at [765, 384] on input "All (25)" at bounding box center [770, 385] width 35 height 35
radio input "true"
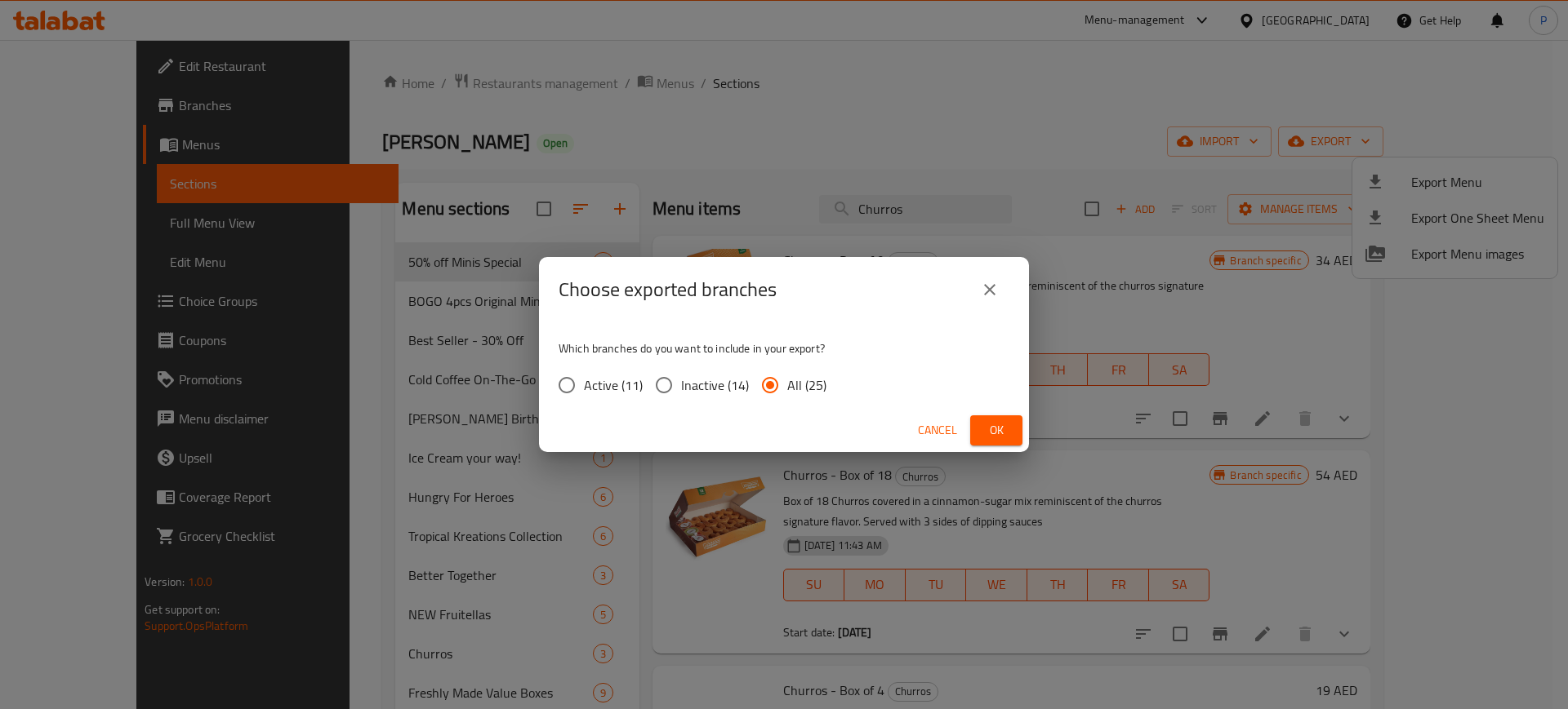
click at [1019, 420] on button "Ok" at bounding box center [997, 430] width 52 height 30
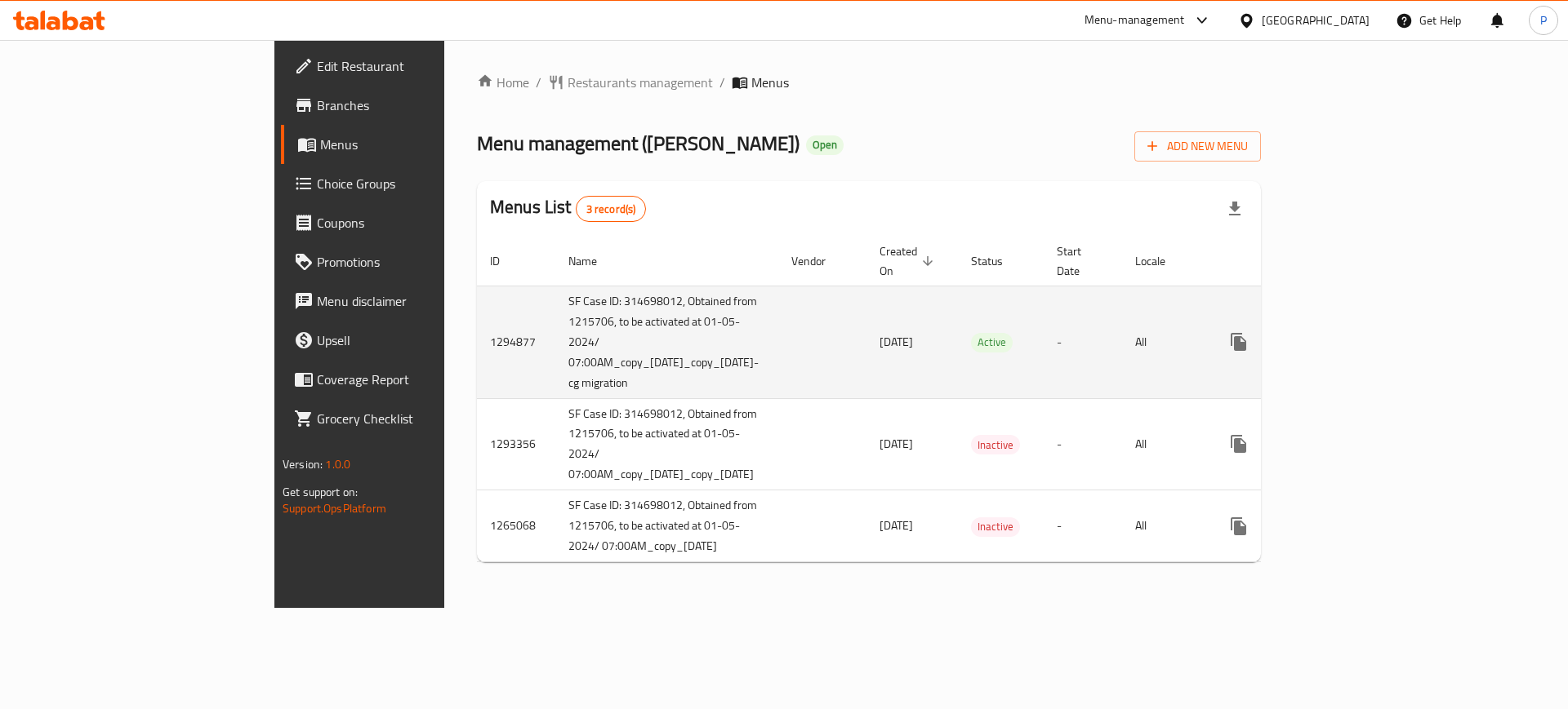
click at [1376, 323] on link "enhanced table" at bounding box center [1356, 342] width 39 height 39
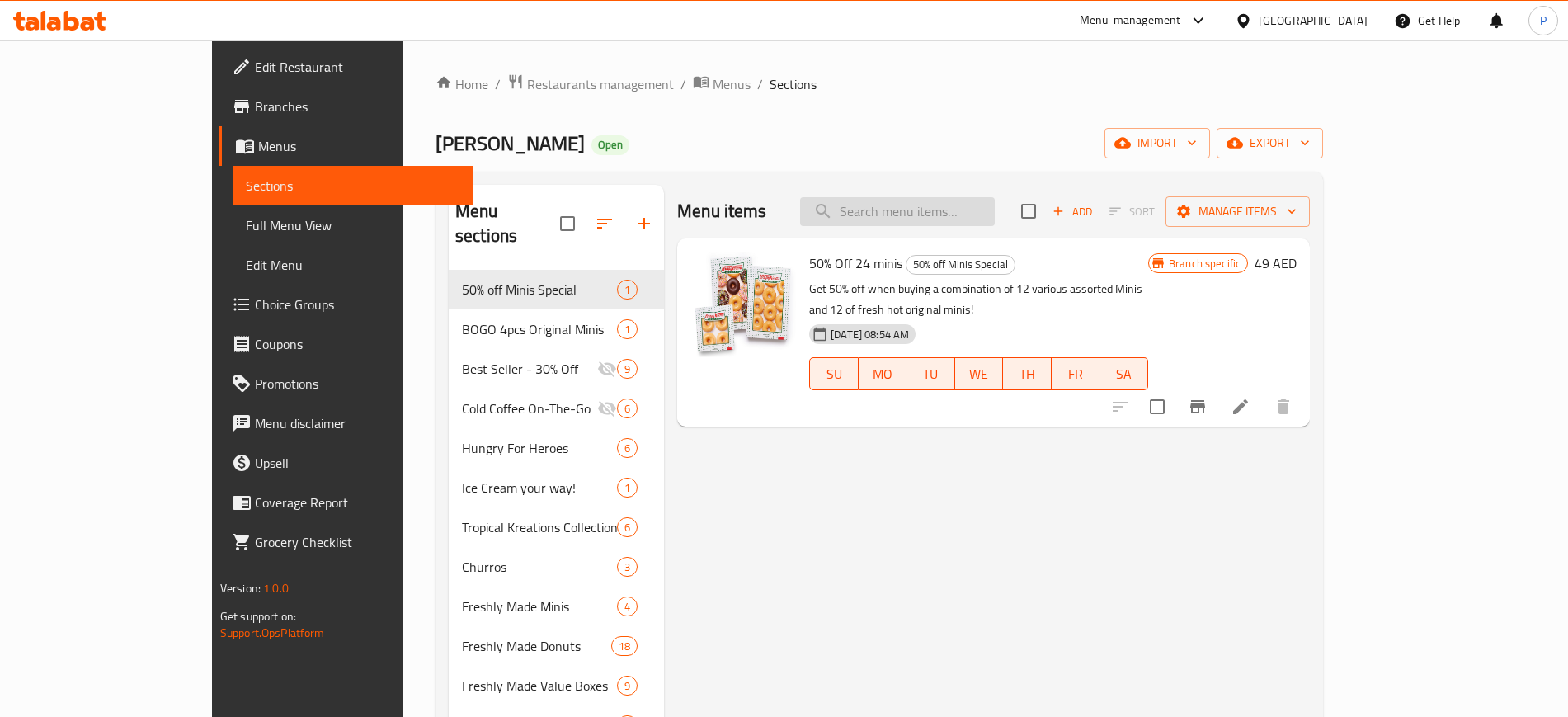
click at [953, 206] on input "search" at bounding box center [898, 211] width 195 height 29
paste input "Churros"
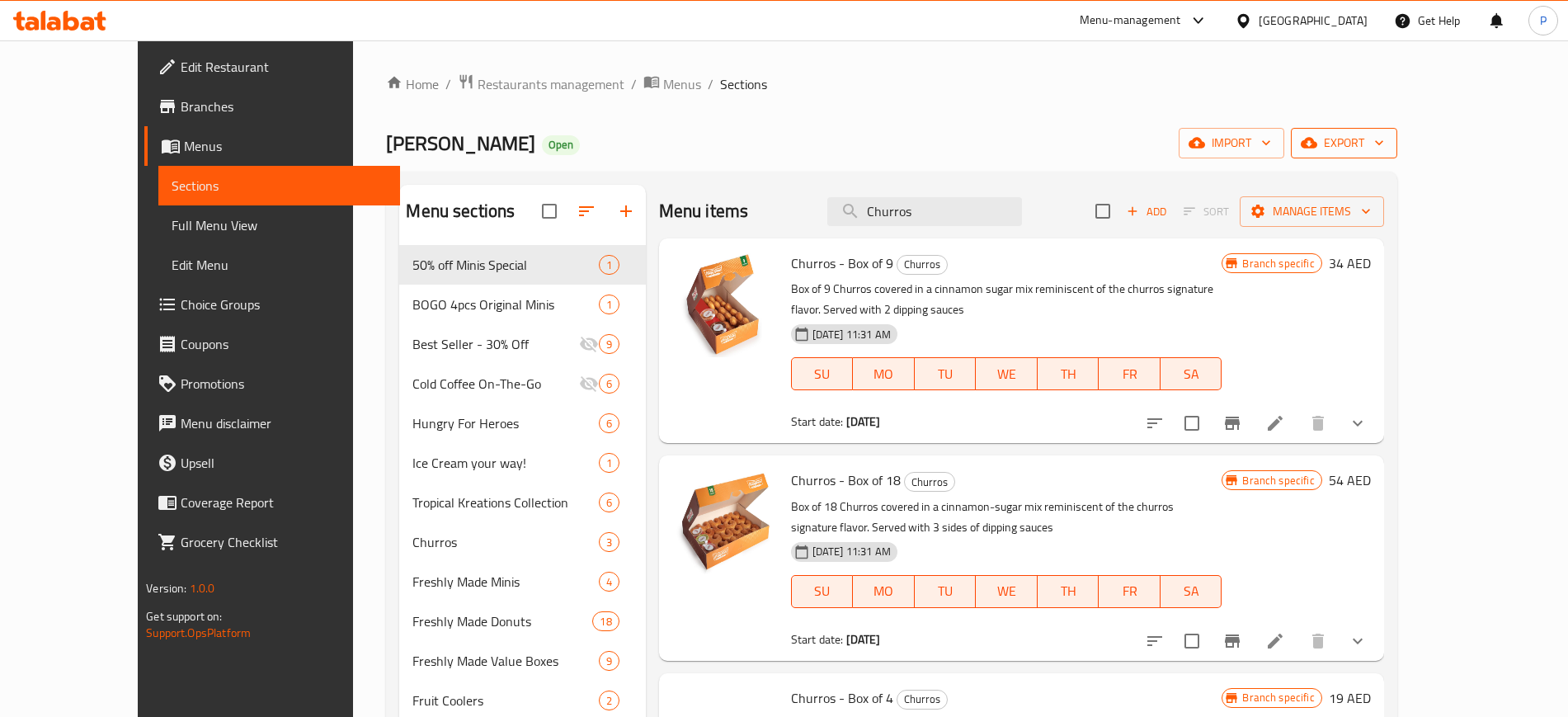
type input "Churros"
click at [1384, 139] on span "export" at bounding box center [1344, 143] width 80 height 21
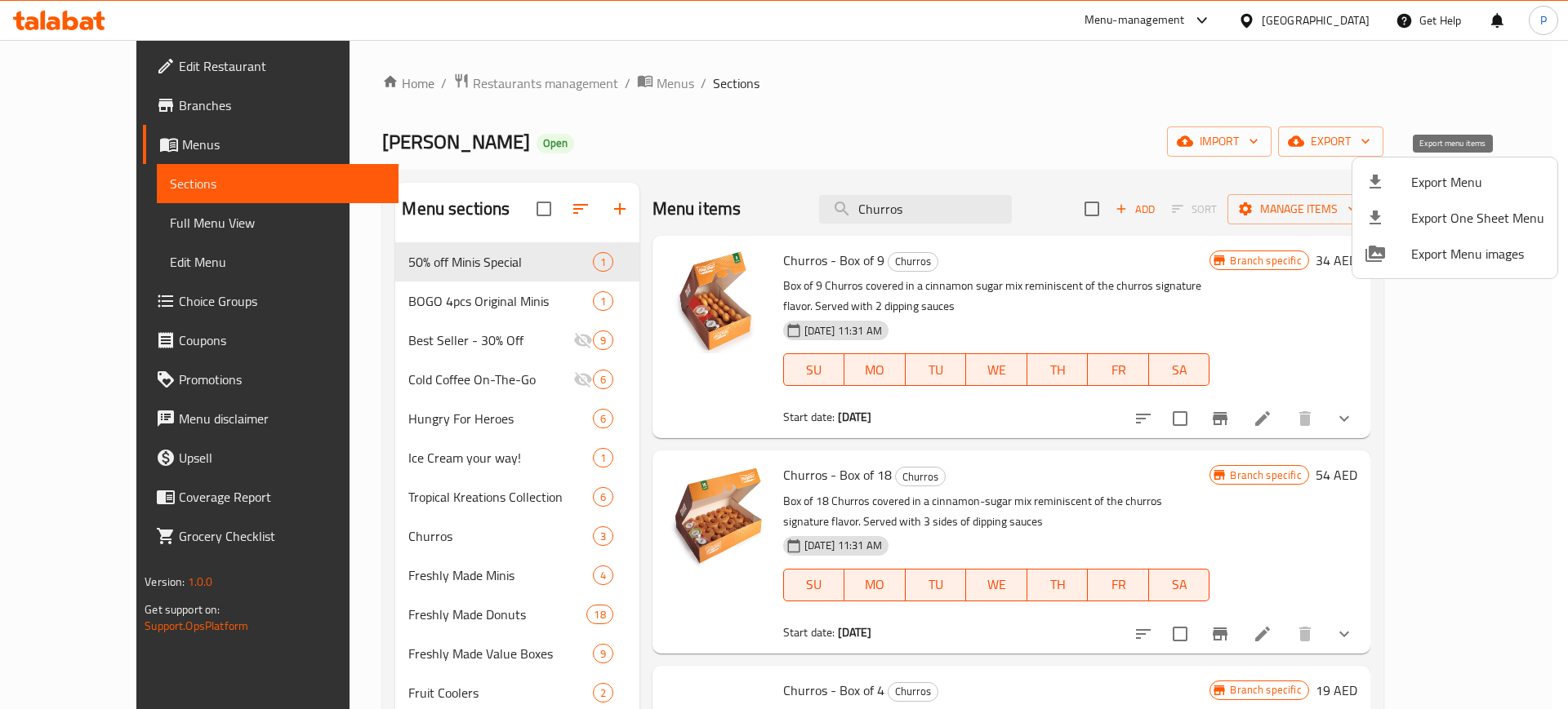
click at [1402, 176] on div at bounding box center [1388, 182] width 46 height 20
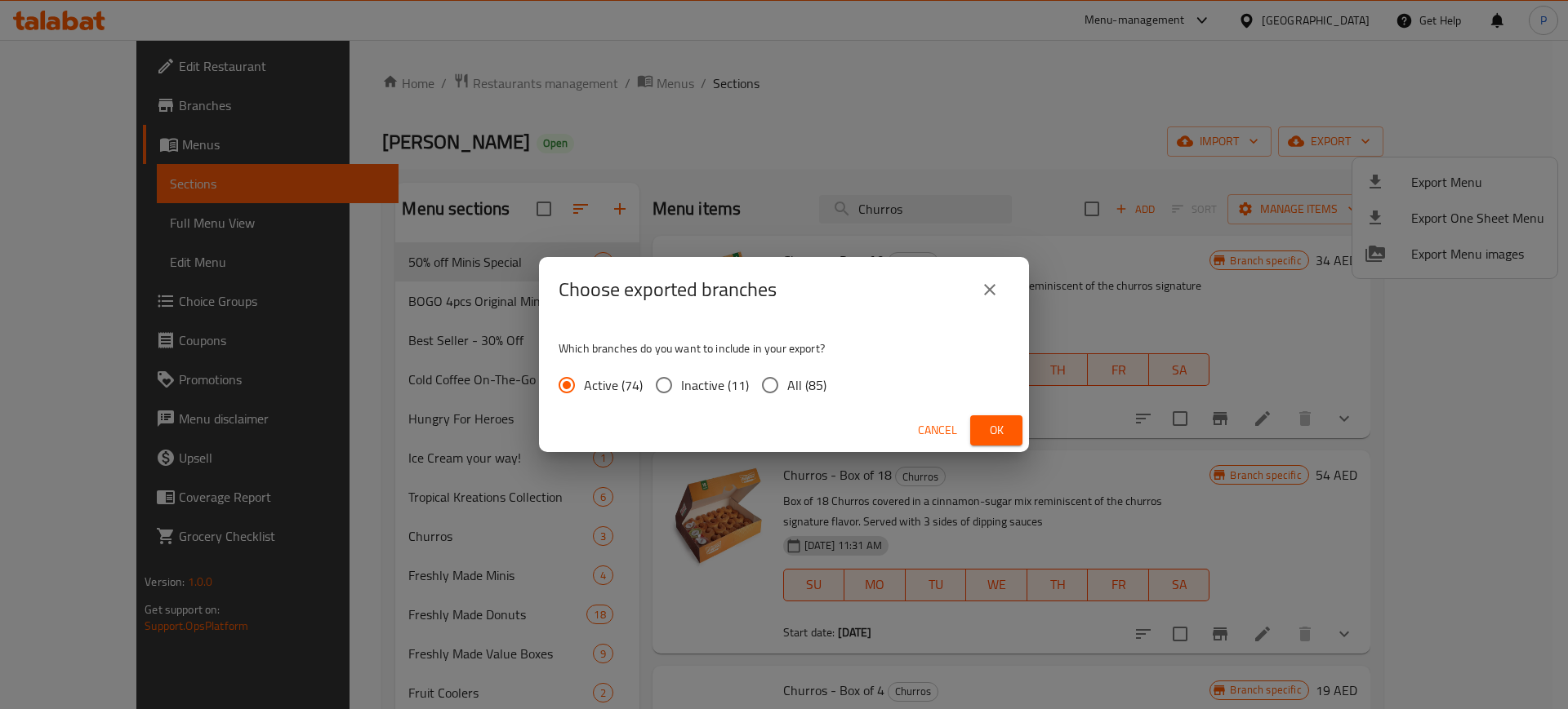
click at [836, 392] on div "Active (74) Inactive (11) All (85)" at bounding box center [699, 385] width 281 height 35
click at [813, 387] on span "All (85)" at bounding box center [807, 385] width 39 height 20
click at [788, 387] on input "All (85)" at bounding box center [770, 385] width 35 height 35
radio input "true"
click at [1008, 418] on button "Ok" at bounding box center [997, 430] width 52 height 30
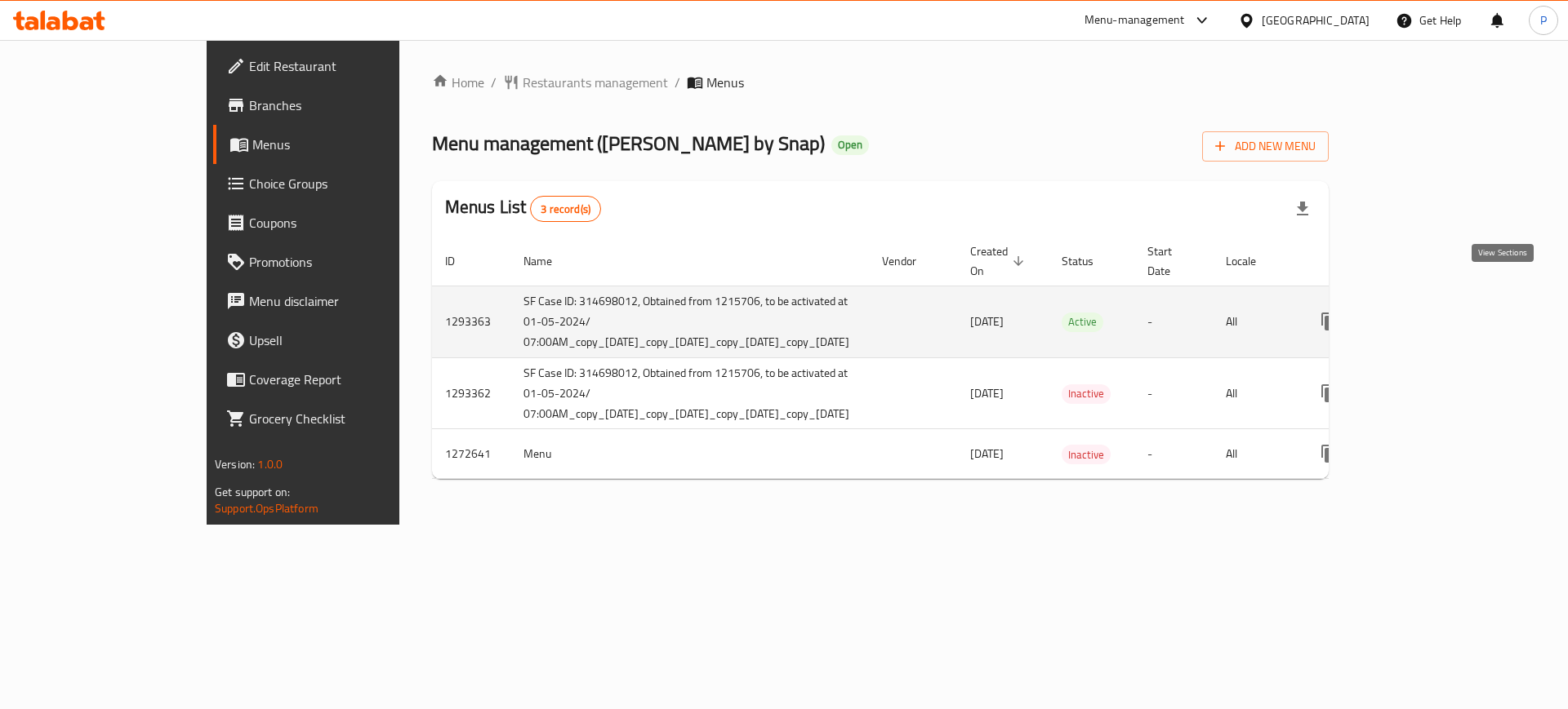
click at [1457, 312] on icon "enhanced table" at bounding box center [1447, 321] width 20 height 20
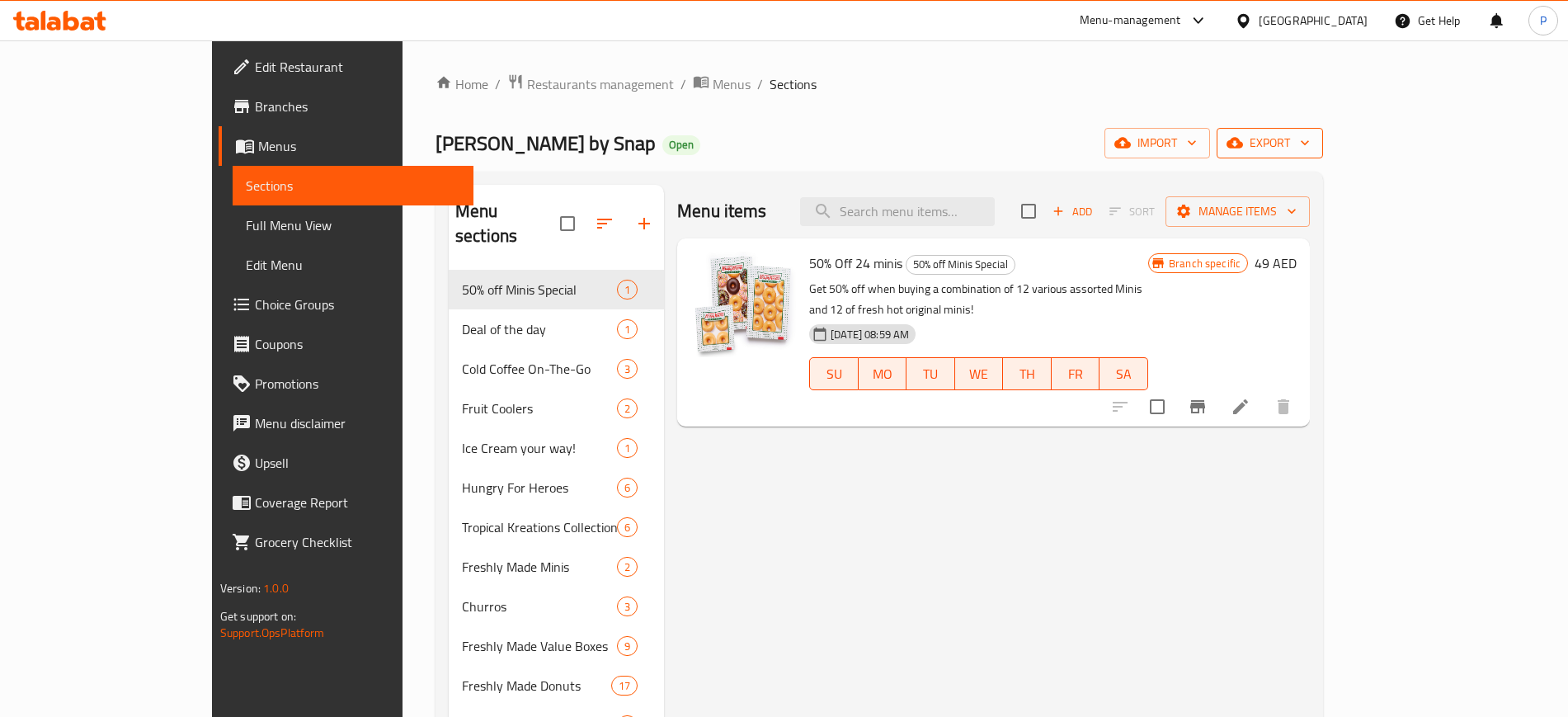
click at [1311, 142] on span "export" at bounding box center [1270, 143] width 80 height 21
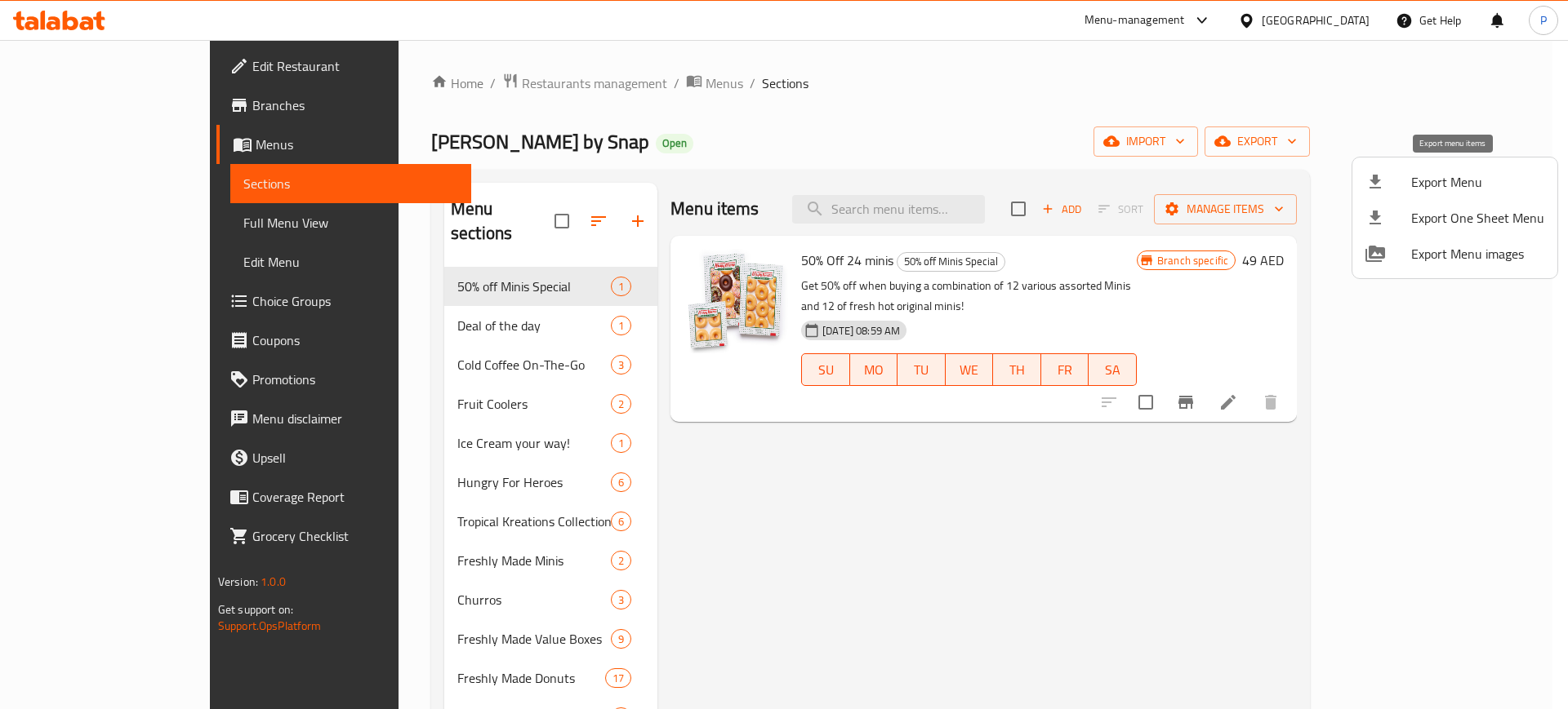
click at [1381, 177] on icon at bounding box center [1375, 182] width 20 height 20
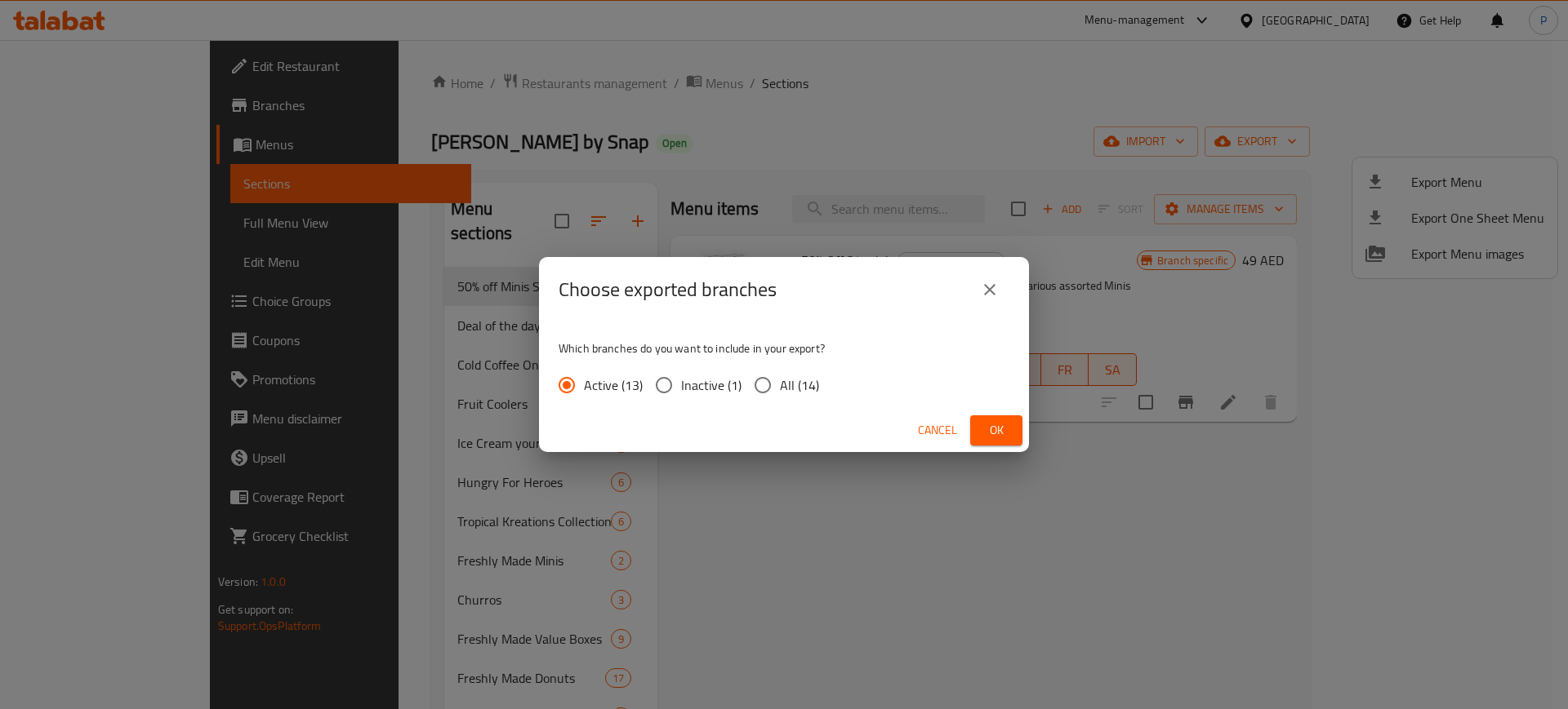
click at [808, 377] on span "All (14)" at bounding box center [800, 385] width 39 height 20
click at [780, 377] on input "All (14)" at bounding box center [763, 385] width 35 height 35
radio input "true"
click at [984, 438] on span "Ok" at bounding box center [997, 431] width 26 height 21
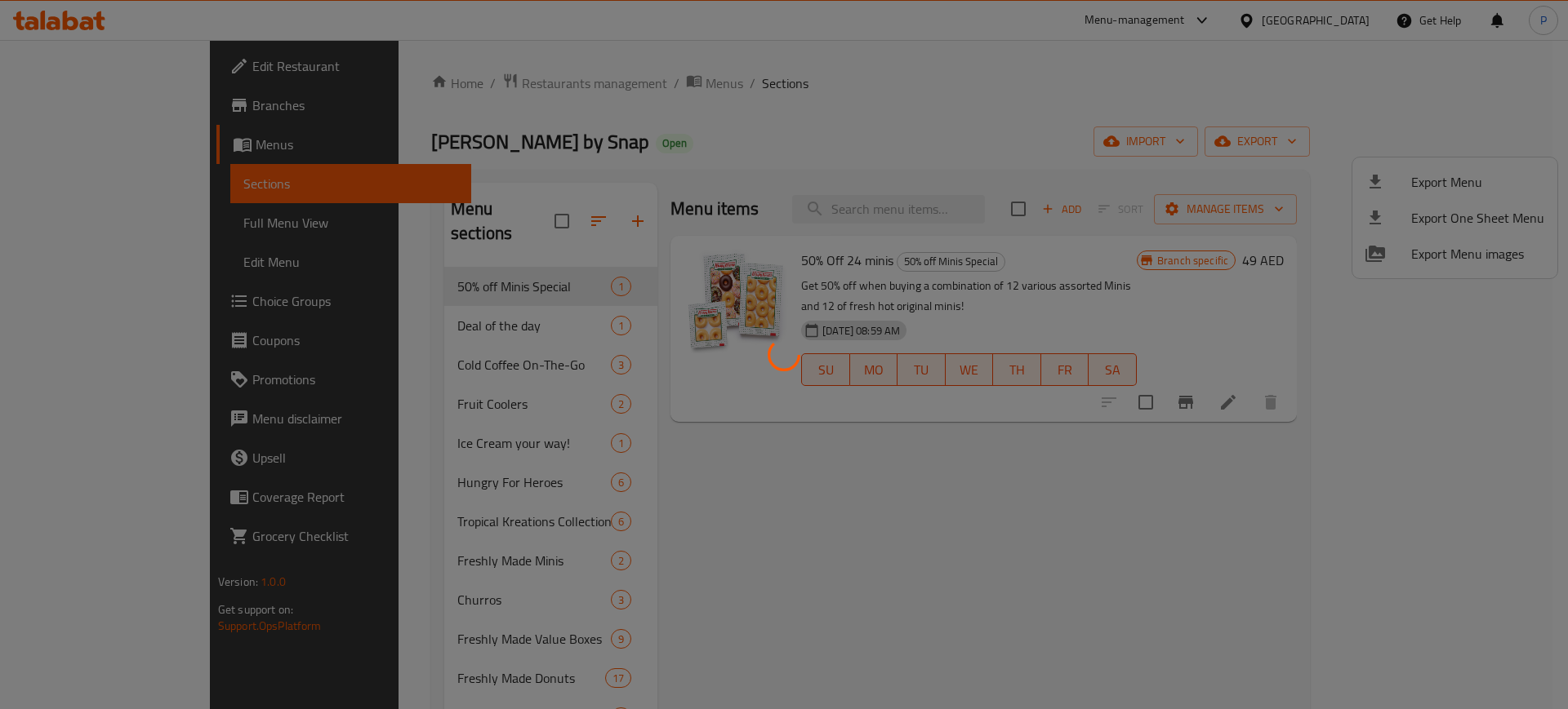
click at [977, 176] on div at bounding box center [784, 354] width 1568 height 709
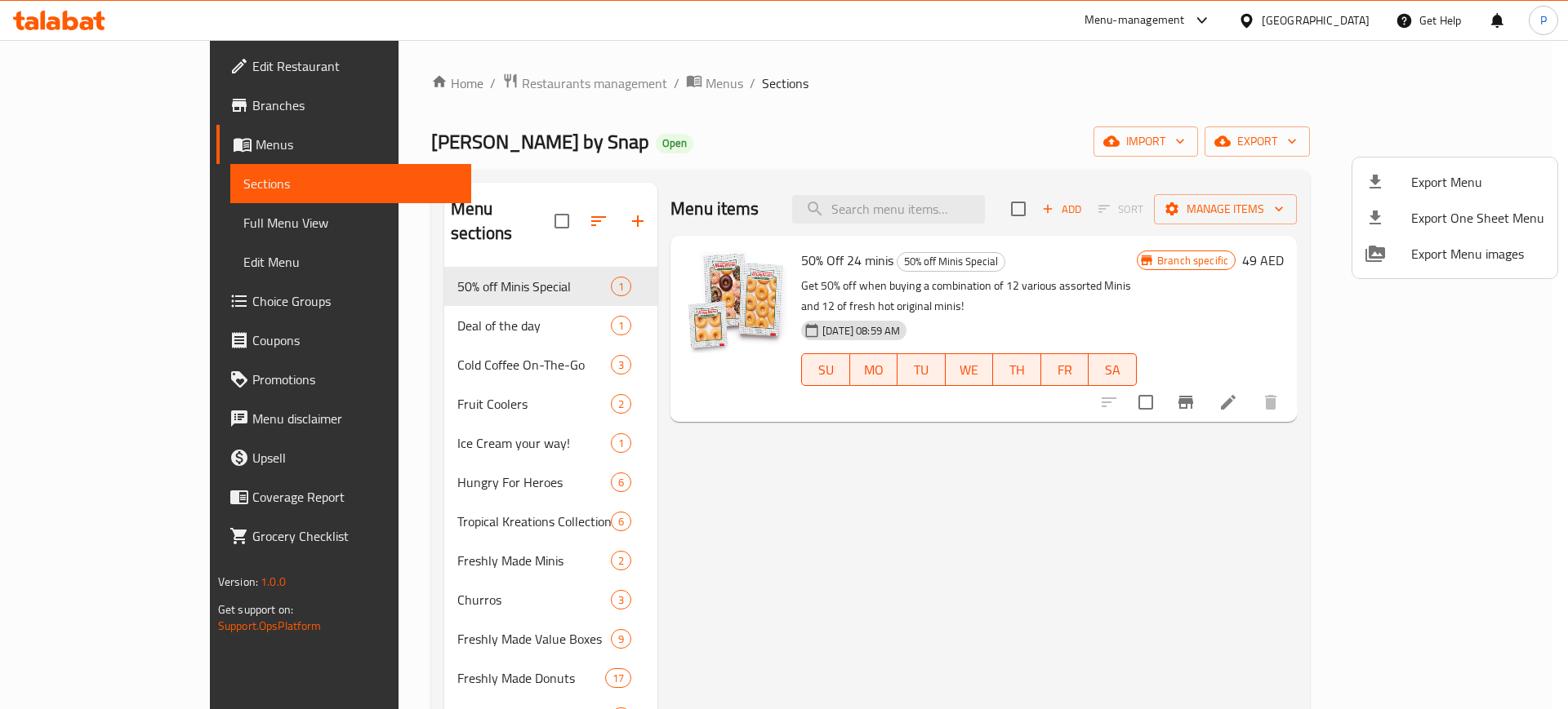
click at [958, 174] on div at bounding box center [784, 354] width 1568 height 709
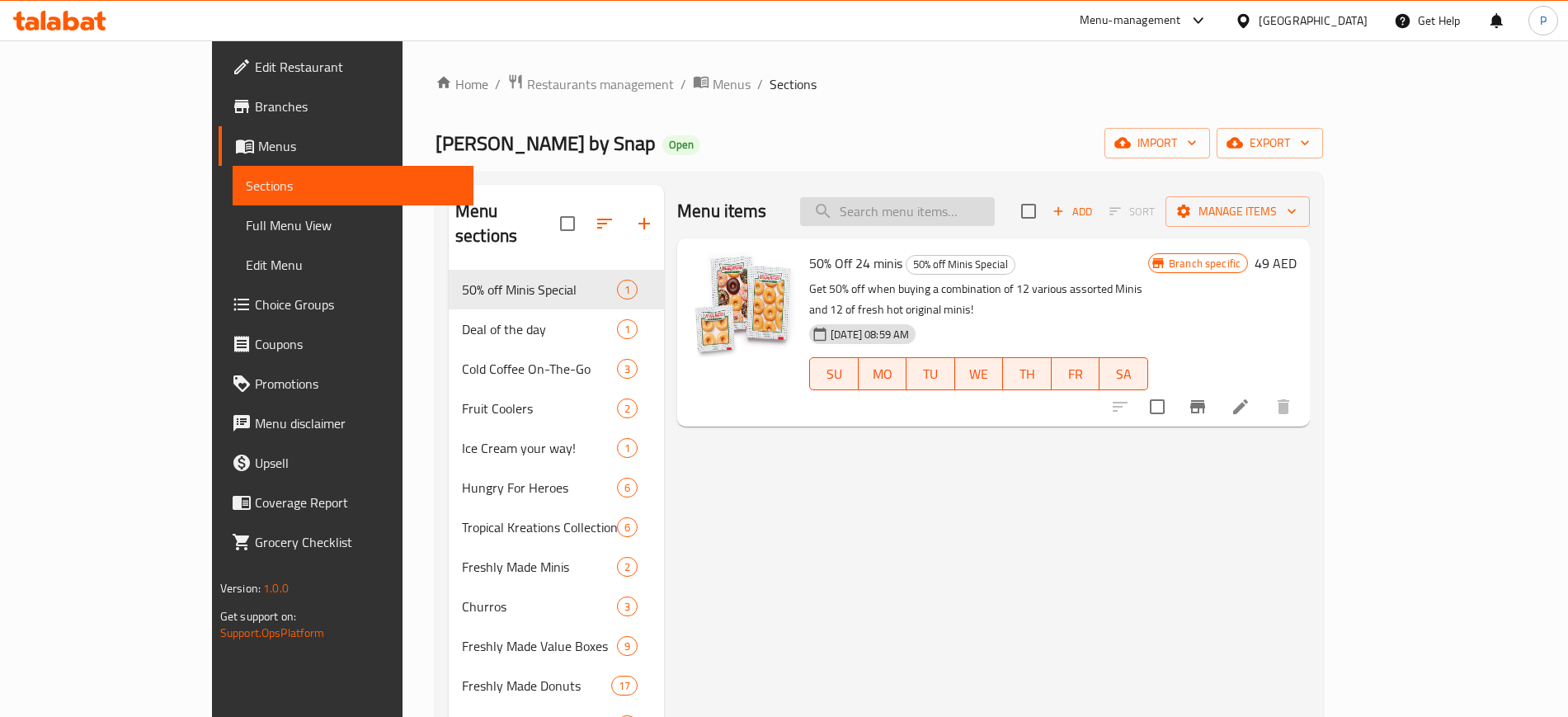
click at [967, 214] on input "search" at bounding box center [898, 211] width 195 height 29
paste input "Churros"
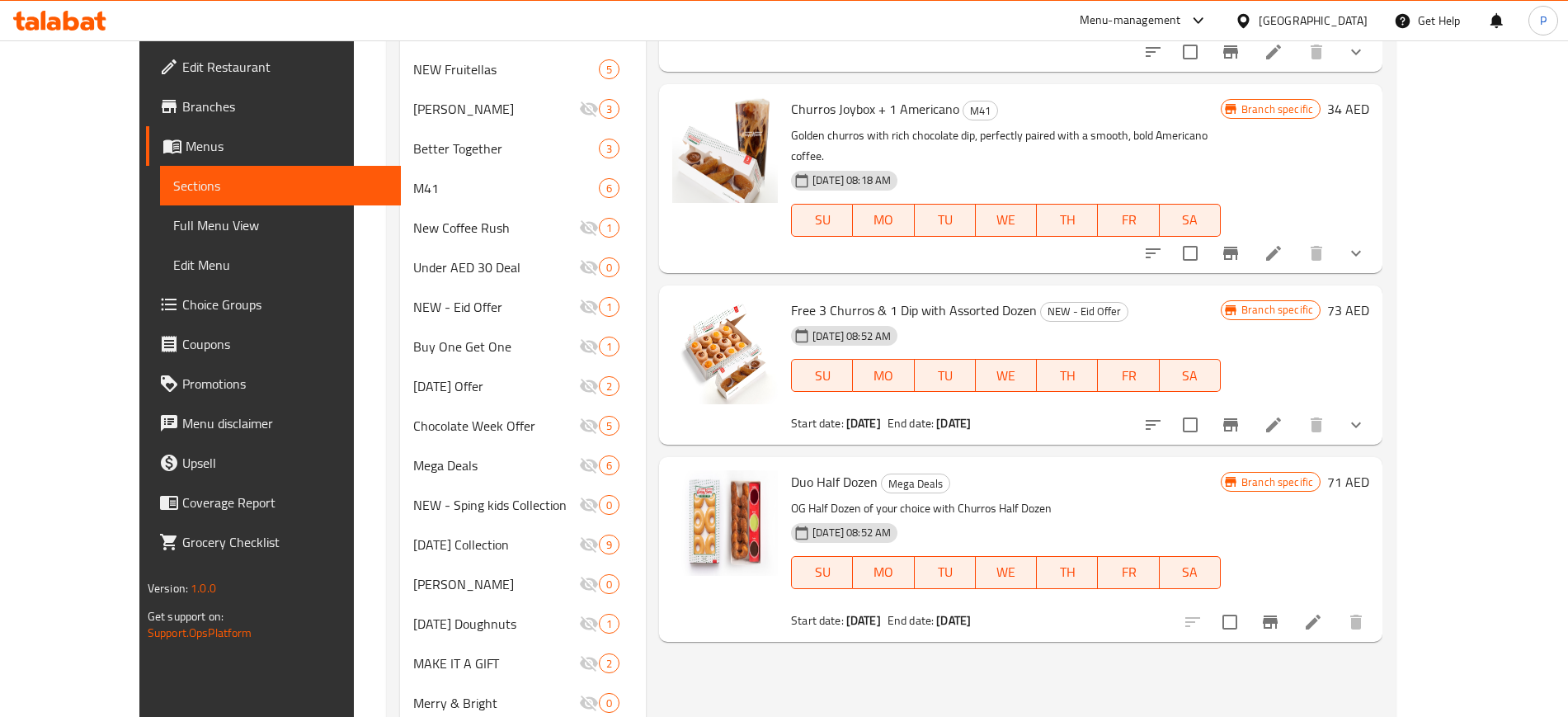
scroll to position [968, 0]
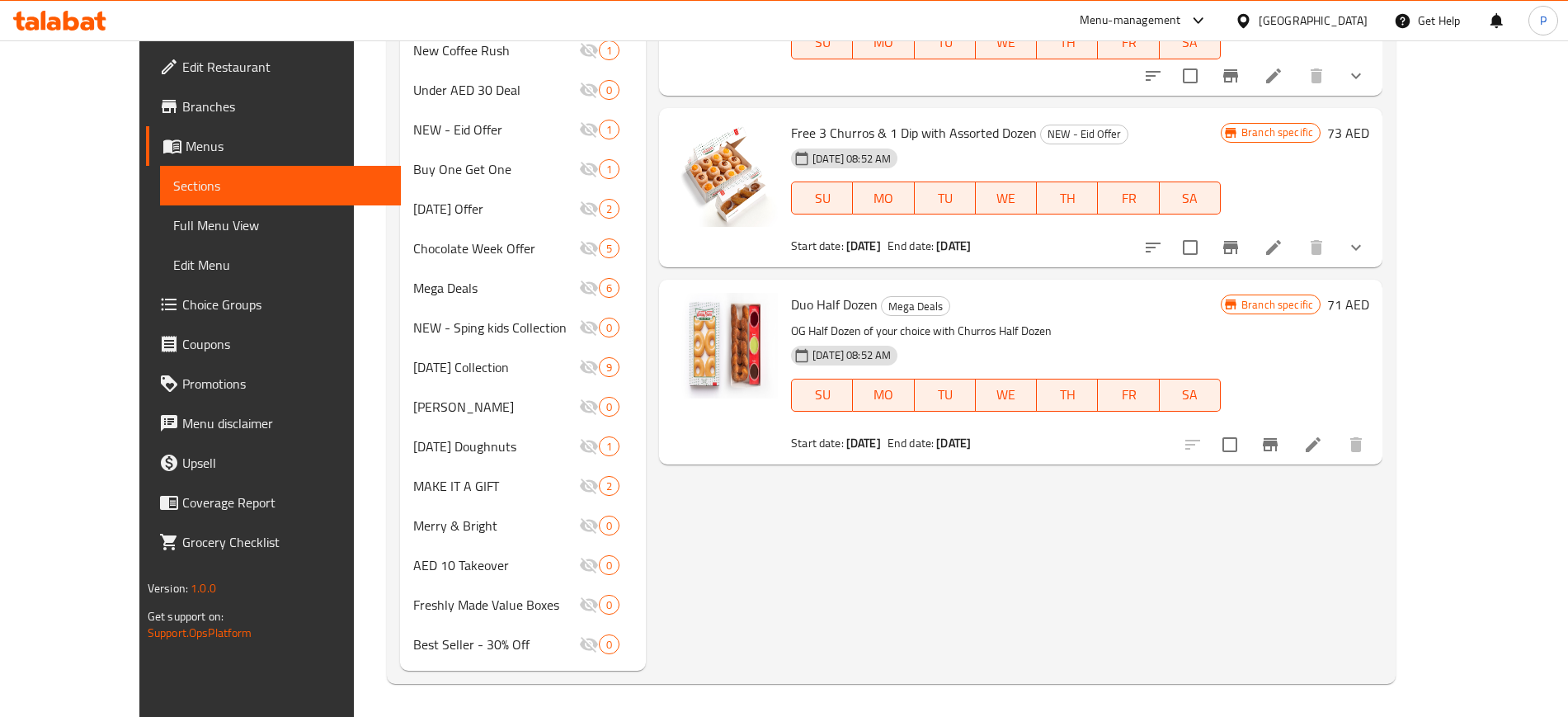
type input "Churros"
